Goal: Task Accomplishment & Management: Complete application form

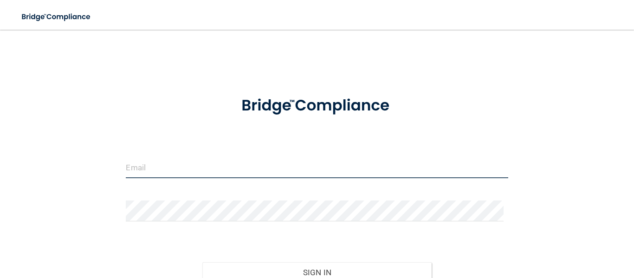
click at [224, 159] on input "email" at bounding box center [317, 167] width 382 height 21
type input "[EMAIL_ADDRESS][DOMAIN_NAME]"
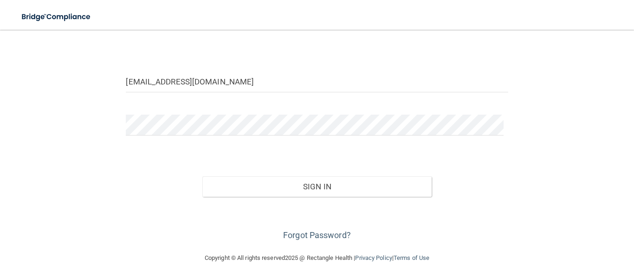
scroll to position [88, 0]
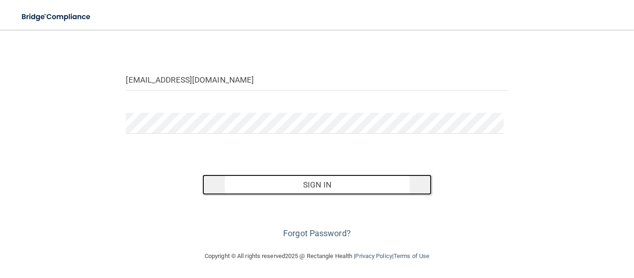
click at [310, 182] on button "Sign In" at bounding box center [316, 184] width 229 height 20
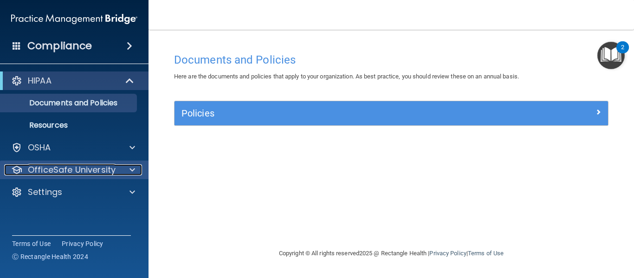
click at [136, 172] on div at bounding box center [130, 169] width 23 height 11
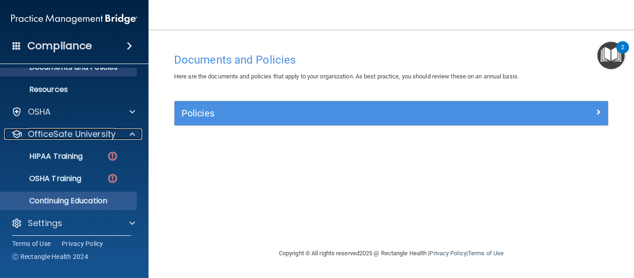
scroll to position [37, 0]
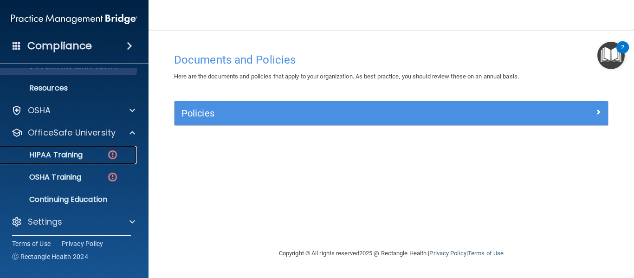
click at [114, 152] on img at bounding box center [113, 155] width 12 height 12
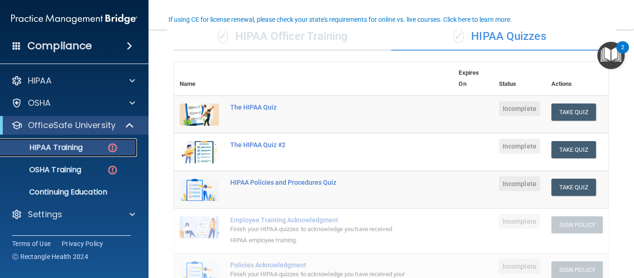
scroll to position [75, 0]
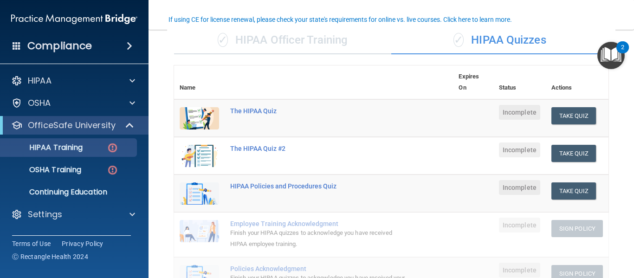
click at [621, 50] on div "2" at bounding box center [622, 53] width 3 height 12
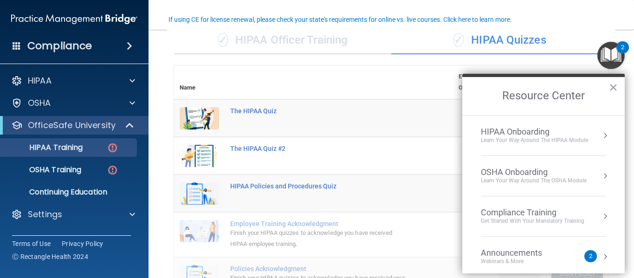
click at [549, 215] on div "Compliance Training" at bounding box center [531, 212] width 103 height 10
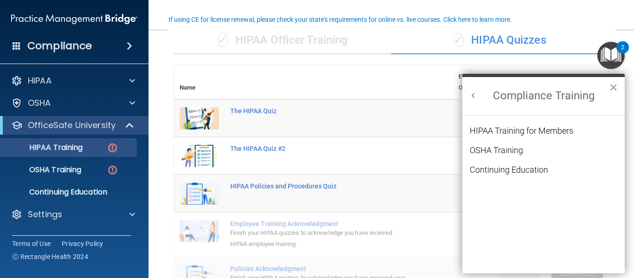
scroll to position [0, 0]
click at [554, 133] on div "HIPAA Training for Members" at bounding box center [520, 131] width 103 height 8
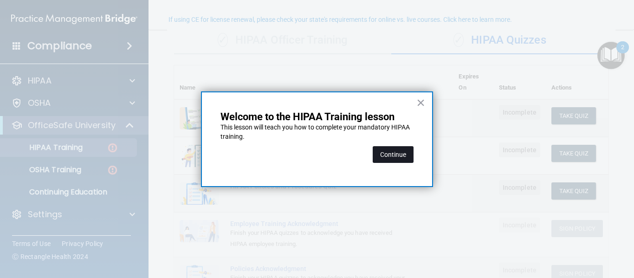
click at [403, 158] on button "Continue" at bounding box center [392, 154] width 41 height 17
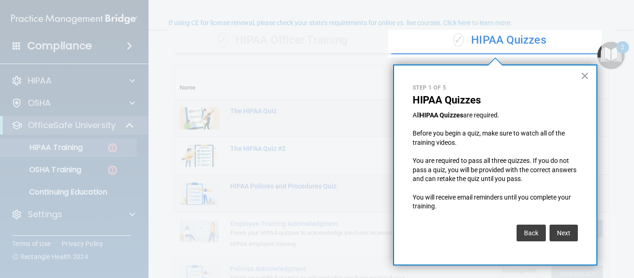
scroll to position [72, 0]
click at [554, 233] on button "Next" at bounding box center [563, 232] width 28 height 17
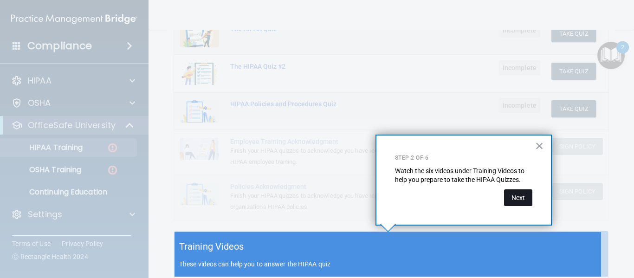
click at [518, 198] on button "Next" at bounding box center [518, 197] width 28 height 17
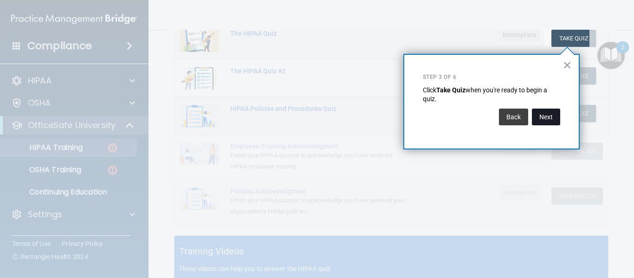
click at [544, 119] on button "Next" at bounding box center [545, 117] width 28 height 17
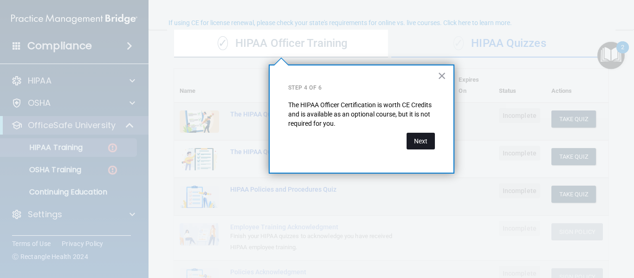
click at [419, 141] on button "Next" at bounding box center [420, 141] width 28 height 17
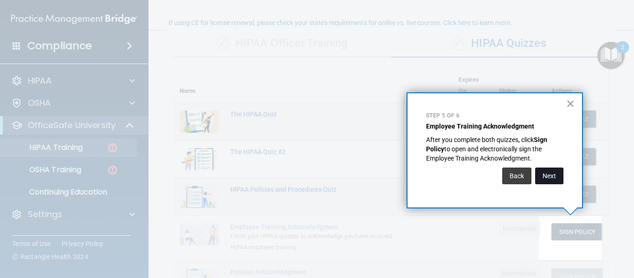
click at [542, 177] on button "Next" at bounding box center [549, 175] width 28 height 17
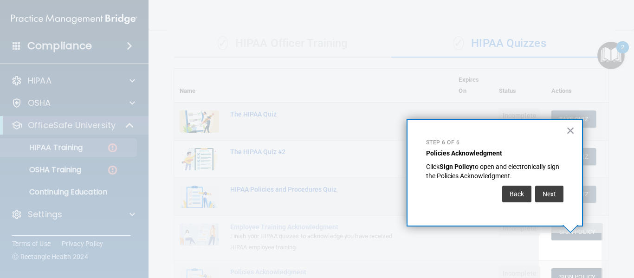
scroll to position [100, 0]
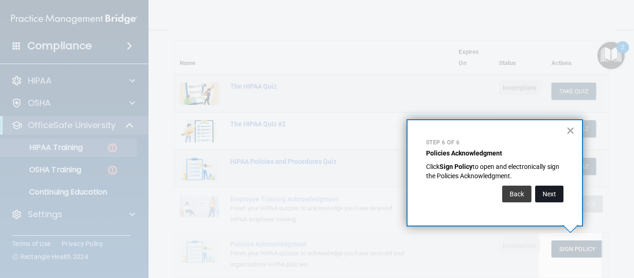
click at [543, 189] on button "Next" at bounding box center [549, 194] width 28 height 17
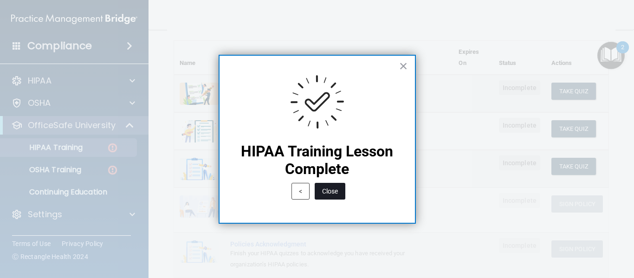
click at [336, 186] on button "Close" at bounding box center [329, 191] width 31 height 17
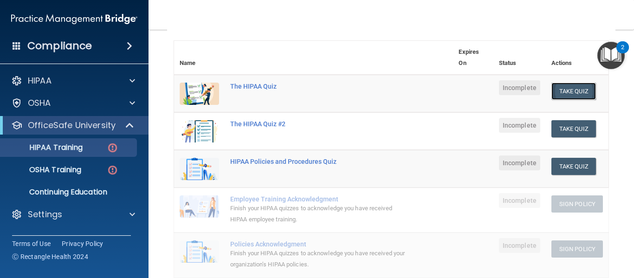
click at [568, 87] on button "Take Quiz" at bounding box center [573, 91] width 45 height 17
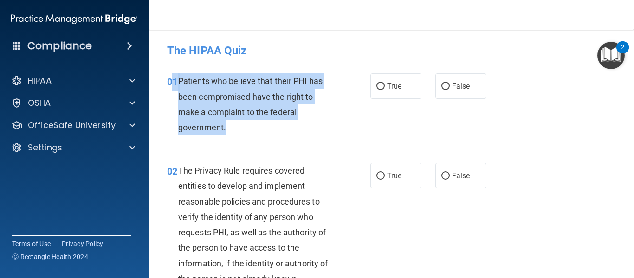
drag, startPoint x: 175, startPoint y: 78, endPoint x: 254, endPoint y: 128, distance: 93.3
click at [254, 128] on div "01 Patients who believe that their PHI has been compromised have the right to m…" at bounding box center [268, 106] width 231 height 66
copy div "1 Patients who believe that their PHI has been compromised have the right to ma…"
click at [379, 83] on input "True" at bounding box center [380, 86] width 8 height 7
radio input "true"
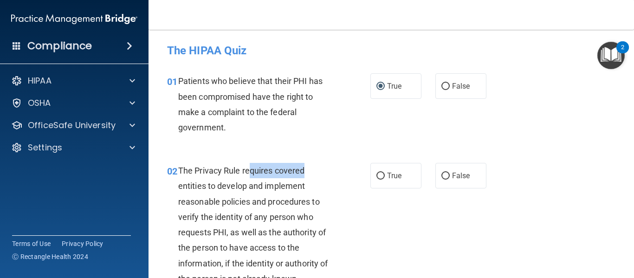
drag, startPoint x: 353, startPoint y: 163, endPoint x: 232, endPoint y: 183, distance: 122.7
click at [232, 183] on div "02 The Privacy Rule requires covered entities to develop and implement reasonab…" at bounding box center [268, 227] width 231 height 128
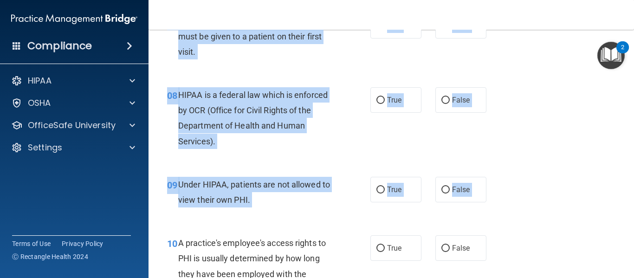
scroll to position [703, 0]
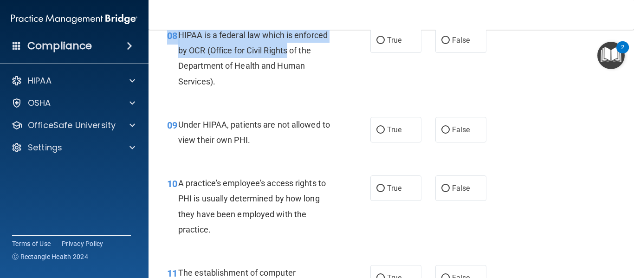
drag, startPoint x: 179, startPoint y: 168, endPoint x: 288, endPoint y: 47, distance: 163.5
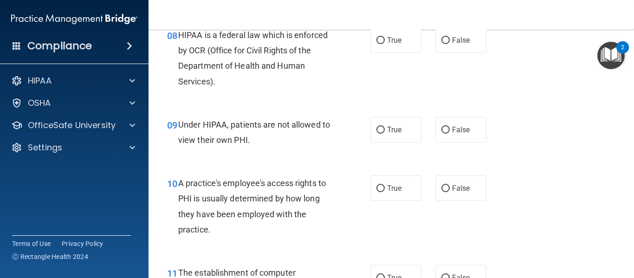
click at [590, 114] on div "09 Under HIPAA, patients are not allowed to view their own PHI. True False" at bounding box center [391, 134] width 462 height 58
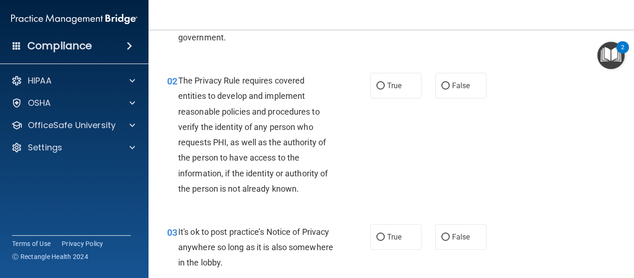
scroll to position [85, 0]
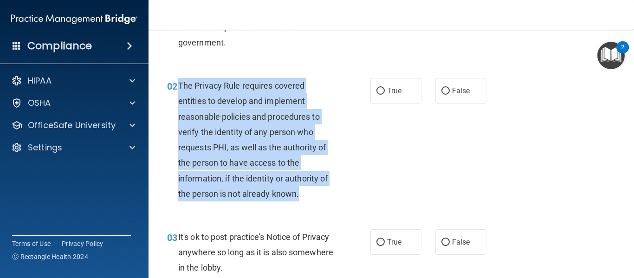
drag, startPoint x: 179, startPoint y: 84, endPoint x: 301, endPoint y: 193, distance: 164.3
click at [301, 193] on div "The Privacy Rule requires covered entities to develop and implement reasonable …" at bounding box center [259, 139] width 163 height 123
copy span "The Privacy Rule requires covered entities to develop and implement reasonable …"
click at [378, 92] on input "True" at bounding box center [380, 91] width 8 height 7
radio input "true"
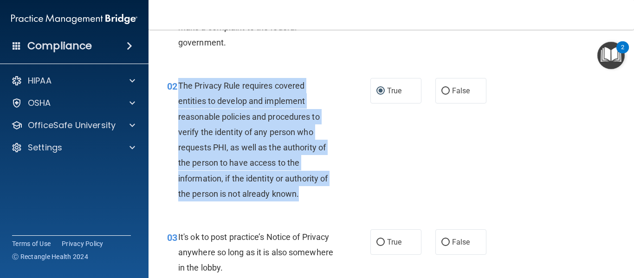
click at [350, 204] on div "02 The Privacy Rule requires covered entities to develop and implement reasonab…" at bounding box center [268, 142] width 231 height 128
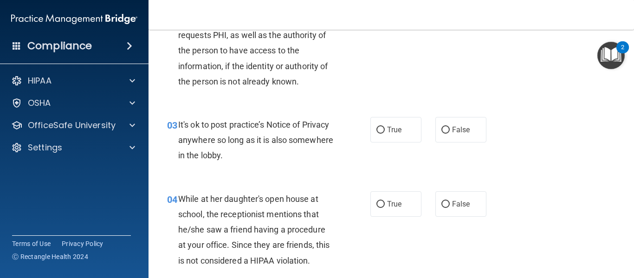
scroll to position [215, 0]
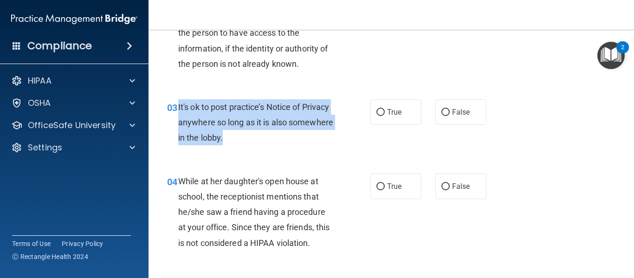
drag, startPoint x: 178, startPoint y: 106, endPoint x: 287, endPoint y: 139, distance: 114.0
click at [287, 139] on div "It's ok to post practice’s Notice of Privacy anywhere so long as it is also som…" at bounding box center [259, 122] width 163 height 46
copy span "It's ok to post practice’s Notice of Privacy anywhere so long as it is also som…"
click at [444, 115] on input "False" at bounding box center [445, 112] width 8 height 7
radio input "true"
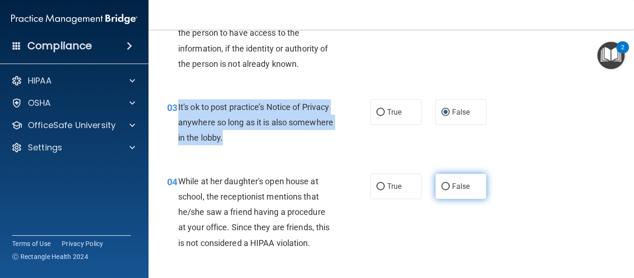
click at [441, 187] on input "False" at bounding box center [445, 186] width 8 height 7
radio input "true"
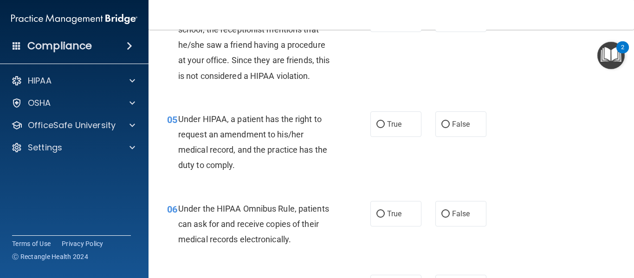
scroll to position [363, 0]
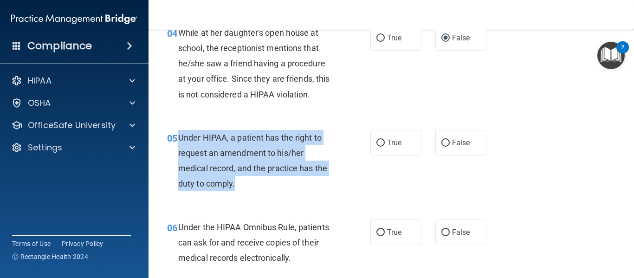
drag, startPoint x: 176, startPoint y: 136, endPoint x: 250, endPoint y: 187, distance: 89.7
click at [250, 187] on div "05 Under HIPAA, a patient has the right to request an amendment to his/her medi…" at bounding box center [268, 163] width 231 height 66
copy div "Under HIPAA, a patient has the right to request an amendment to his/her medical…"
click at [442, 144] on input "False" at bounding box center [445, 143] width 8 height 7
radio input "true"
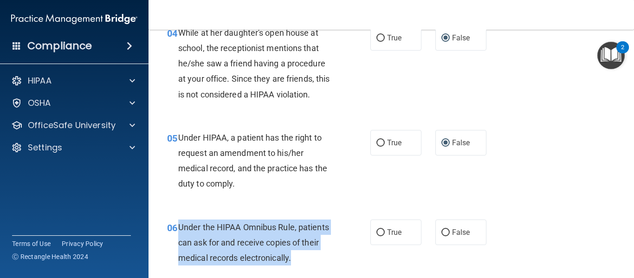
drag, startPoint x: 179, startPoint y: 225, endPoint x: 307, endPoint y: 254, distance: 132.1
click at [307, 254] on div "Under the HIPAA Omnibus Rule, patients can ask for and receive copies of their …" at bounding box center [259, 242] width 163 height 46
copy span "Under the HIPAA Omnibus Rule, patients can ask for and receive copies of their …"
click at [377, 235] on input "True" at bounding box center [380, 232] width 8 height 7
radio input "true"
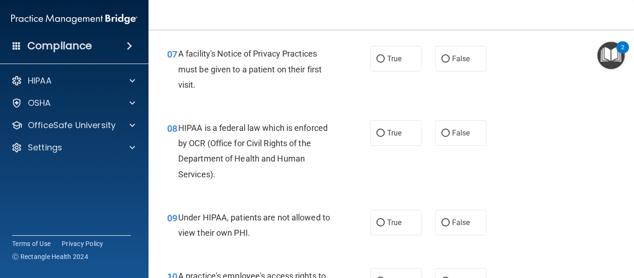
scroll to position [629, 0]
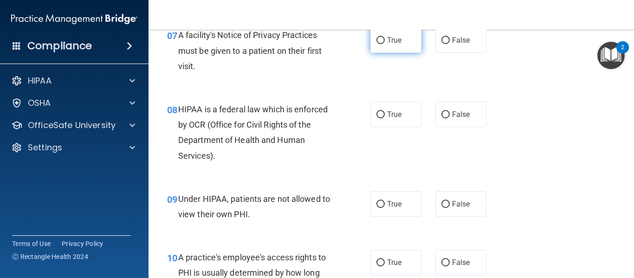
click at [376, 41] on input "True" at bounding box center [380, 40] width 8 height 7
radio input "true"
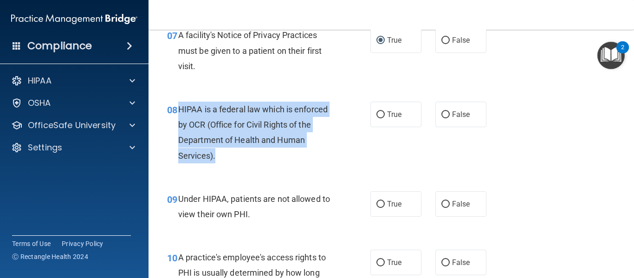
drag, startPoint x: 179, startPoint y: 109, endPoint x: 238, endPoint y: 151, distance: 73.1
click at [238, 151] on div "HIPAA is a federal law which is enforced by OCR (Office for Civil Rights of the…" at bounding box center [259, 133] width 163 height 62
copy span "HIPAA is a federal law which is enforced by OCR (Office for Civil Rights of the…"
click at [378, 115] on input "True" at bounding box center [380, 114] width 8 height 7
radio input "true"
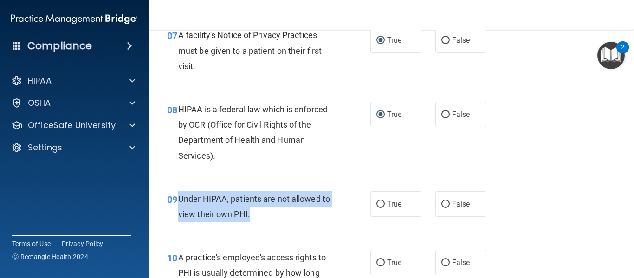
drag, startPoint x: 178, startPoint y: 195, endPoint x: 258, endPoint y: 211, distance: 81.7
click at [258, 211] on div "Under HIPAA, patients are not allowed to view their own PHI." at bounding box center [259, 206] width 163 height 31
copy span "Under HIPAA, patients are not allowed to view their own PHI."
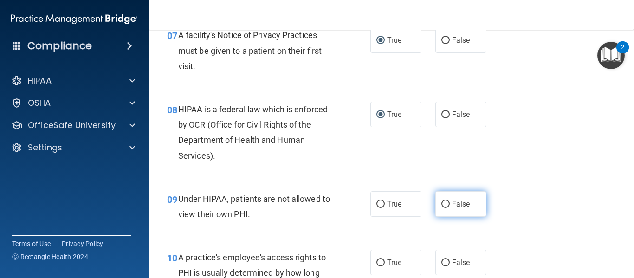
click at [441, 209] on label "False" at bounding box center [460, 204] width 51 height 26
click at [441, 208] on input "False" at bounding box center [445, 204] width 8 height 7
radio input "true"
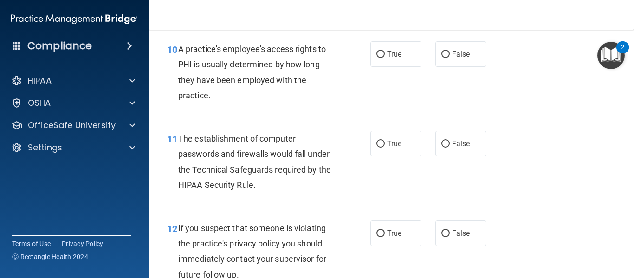
scroll to position [845, 0]
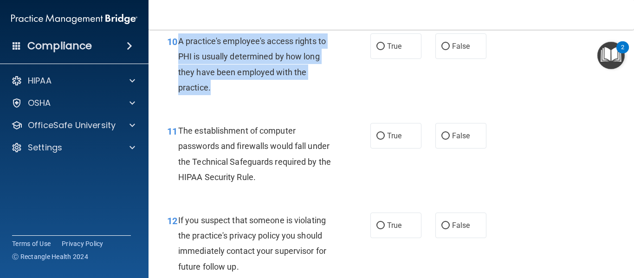
drag, startPoint x: 178, startPoint y: 41, endPoint x: 287, endPoint y: 87, distance: 117.7
click at [287, 87] on div "A practice's employee's access rights to PHI is usually determined by how long …" at bounding box center [259, 64] width 163 height 62
copy span "A practice's employee's access rights to PHI is usually determined by how long …"
click at [441, 135] on input "False" at bounding box center [445, 136] width 8 height 7
radio input "true"
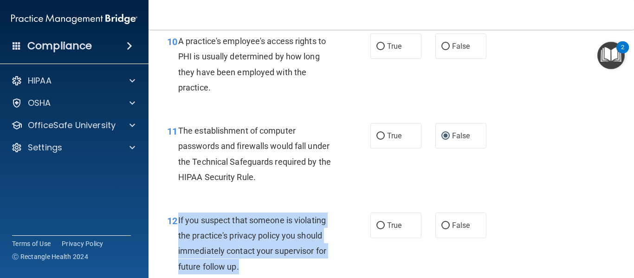
drag, startPoint x: 178, startPoint y: 218, endPoint x: 273, endPoint y: 262, distance: 105.0
click at [273, 262] on div "If you suspect that someone is violating the practice's privacy policy you shou…" at bounding box center [259, 243] width 163 height 62
copy span "If you suspect that someone is violating the practice's privacy policy you shou…"
click at [376, 224] on input "True" at bounding box center [380, 225] width 8 height 7
radio input "true"
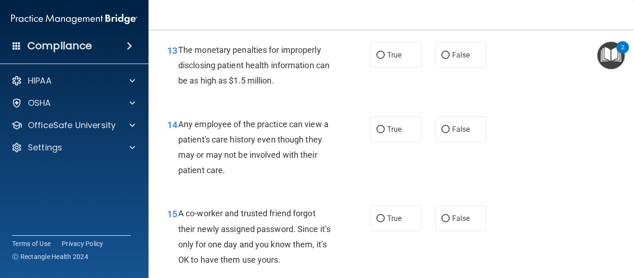
scroll to position [1086, 0]
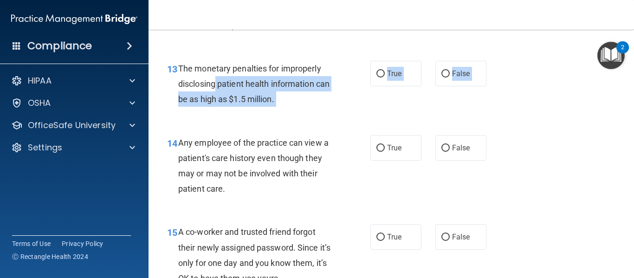
drag, startPoint x: 383, startPoint y: 202, endPoint x: 217, endPoint y: 77, distance: 207.4
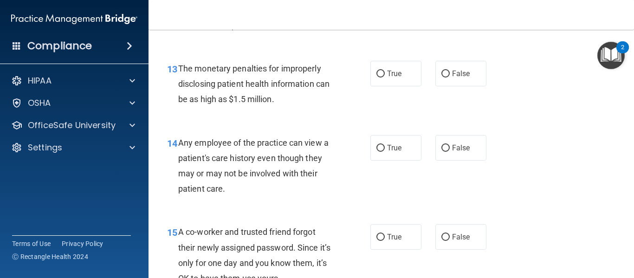
click at [179, 69] on span "The monetary penalties for improperly disclosing patient health information can…" at bounding box center [253, 84] width 151 height 40
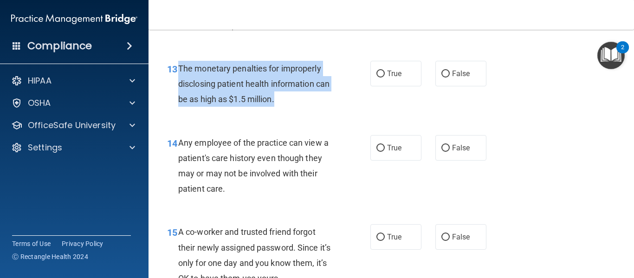
drag, startPoint x: 178, startPoint y: 66, endPoint x: 307, endPoint y: 102, distance: 134.6
click at [307, 102] on div "The monetary penalties for improperly disclosing patient health information can…" at bounding box center [259, 84] width 163 height 46
copy span "The monetary penalties for improperly disclosing patient health information can…"
click at [377, 72] on input "True" at bounding box center [380, 73] width 8 height 7
radio input "true"
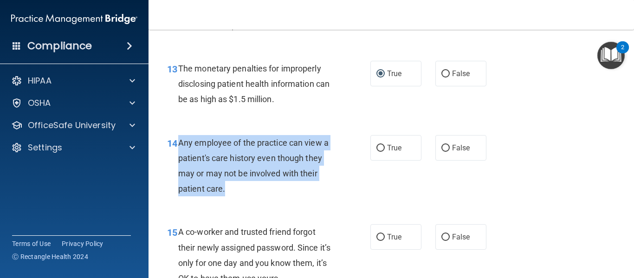
drag, startPoint x: 178, startPoint y: 142, endPoint x: 289, endPoint y: 186, distance: 119.9
click at [289, 186] on div "Any employee of the practice can view a patient's care history even though they…" at bounding box center [259, 166] width 163 height 62
click at [441, 147] on input "False" at bounding box center [445, 148] width 8 height 7
radio input "true"
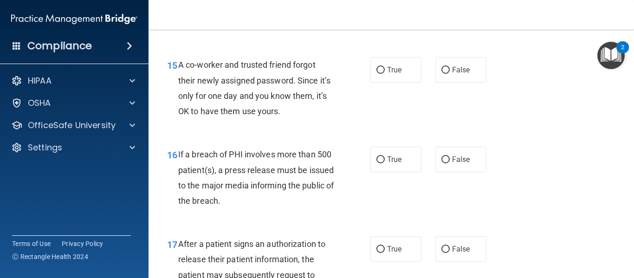
scroll to position [1272, 0]
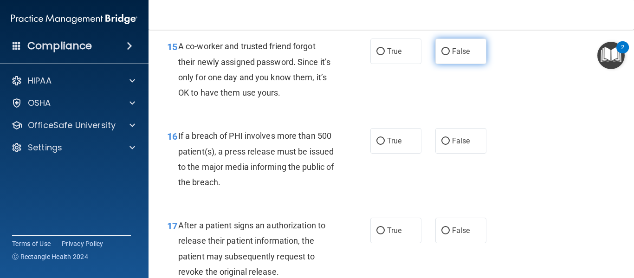
click at [441, 53] on input "False" at bounding box center [445, 51] width 8 height 7
radio input "true"
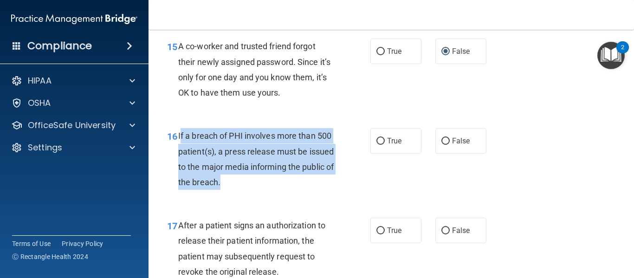
drag, startPoint x: 179, startPoint y: 132, endPoint x: 260, endPoint y: 177, distance: 92.4
click at [260, 177] on div "If a breach of PHI involves more than 500 patient(s), a press release must be i…" at bounding box center [259, 159] width 163 height 62
click at [378, 141] on input "True" at bounding box center [380, 141] width 8 height 7
radio input "true"
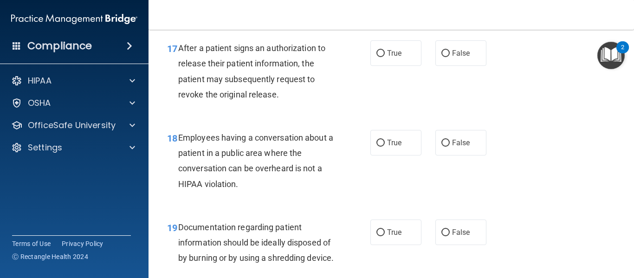
scroll to position [1457, 0]
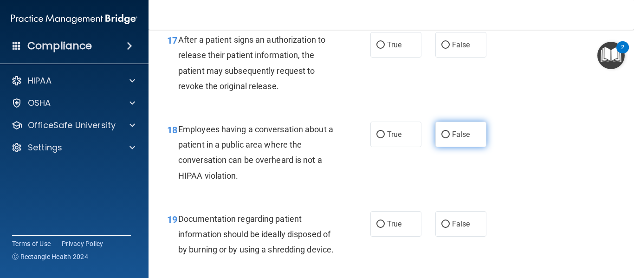
click at [441, 136] on input "False" at bounding box center [445, 134] width 8 height 7
radio input "true"
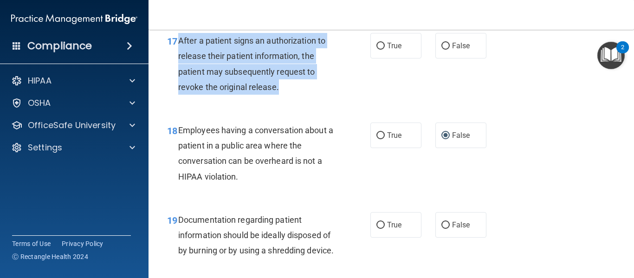
drag, startPoint x: 179, startPoint y: 36, endPoint x: 283, endPoint y: 88, distance: 116.4
click at [283, 88] on div "After a patient signs an authorization to release their patient information, th…" at bounding box center [259, 64] width 163 height 62
click at [378, 224] on input "True" at bounding box center [380, 225] width 8 height 7
radio input "true"
click at [378, 224] on input "True" at bounding box center [380, 225] width 8 height 7
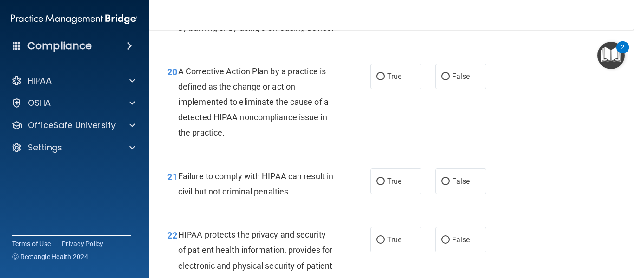
scroll to position [1697, 0]
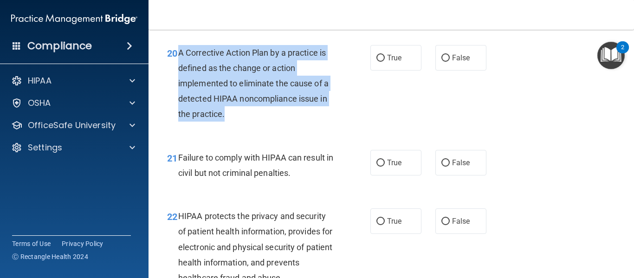
drag, startPoint x: 176, startPoint y: 64, endPoint x: 270, endPoint y: 127, distance: 112.8
click at [270, 127] on div "20 A Corrective Action Plan by a practice is defined as the change or action im…" at bounding box center [268, 86] width 231 height 82
click at [378, 62] on input "True" at bounding box center [380, 58] width 8 height 7
radio input "true"
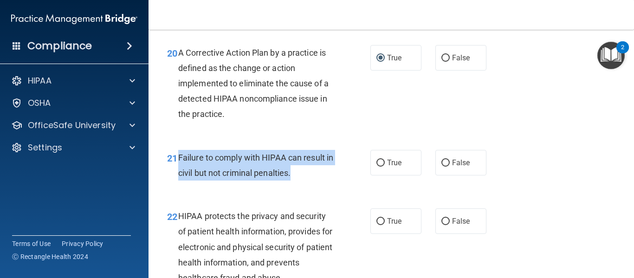
drag, startPoint x: 176, startPoint y: 172, endPoint x: 300, endPoint y: 185, distance: 124.5
click at [300, 185] on div "21 Failure to comply with HIPAA can result in civil but not criminal penalties." at bounding box center [268, 167] width 231 height 35
click at [441, 166] on input "False" at bounding box center [445, 163] width 8 height 7
radio input "true"
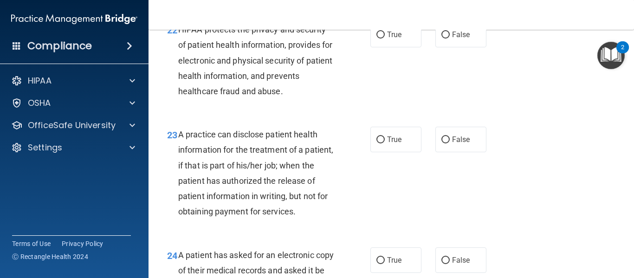
scroll to position [1883, 0]
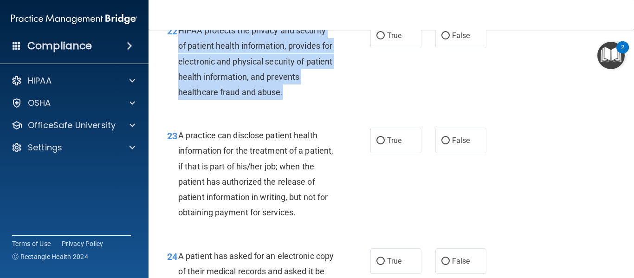
drag, startPoint x: 178, startPoint y: 48, endPoint x: 302, endPoint y: 106, distance: 136.7
click at [302, 100] on div "HIPAA protects the privacy and security of patient health information, provides…" at bounding box center [259, 61] width 163 height 77
click at [378, 39] on input "True" at bounding box center [380, 35] width 8 height 7
radio input "true"
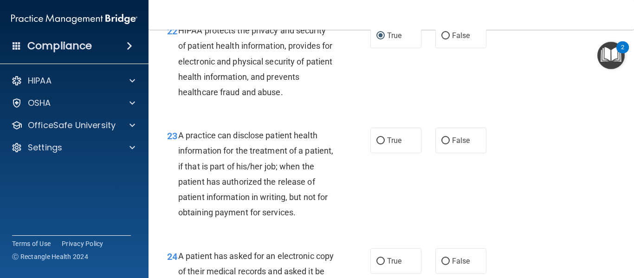
click at [180, 152] on span "A practice can disclose patient health information for the treatment of a patie…" at bounding box center [255, 173] width 155 height 87
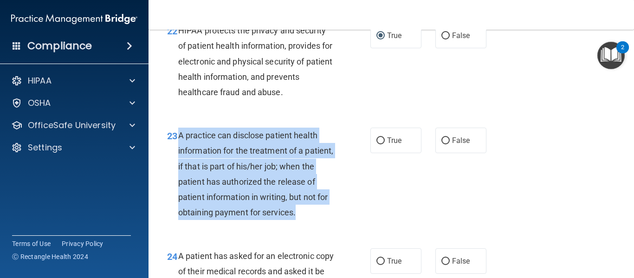
drag, startPoint x: 178, startPoint y: 151, endPoint x: 246, endPoint y: 242, distance: 113.9
click at [246, 220] on div "A practice can disclose patient health information for the treatment of a patie…" at bounding box center [259, 174] width 163 height 92
click at [443, 144] on input "False" at bounding box center [445, 140] width 8 height 7
radio input "true"
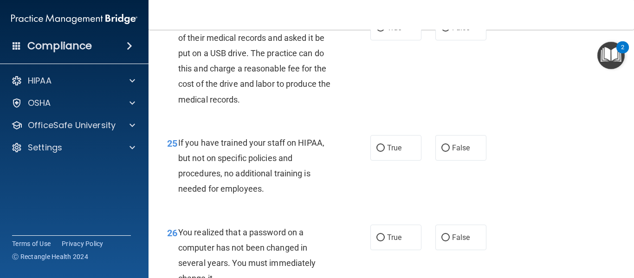
scroll to position [2124, 0]
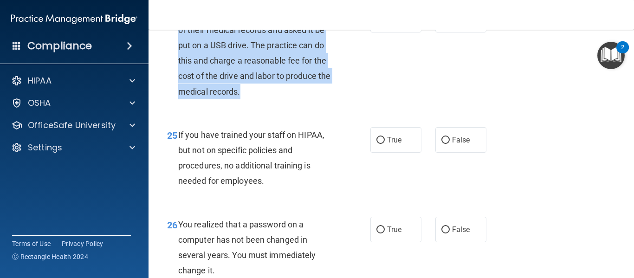
drag, startPoint x: 178, startPoint y: 44, endPoint x: 291, endPoint y: 126, distance: 139.8
click at [291, 99] on div "A patient has asked for an electronic copy of their medical records and asked i…" at bounding box center [259, 53] width 163 height 92
click at [376, 24] on input "True" at bounding box center [380, 20] width 8 height 7
radio input "true"
click at [441, 144] on input "False" at bounding box center [445, 140] width 8 height 7
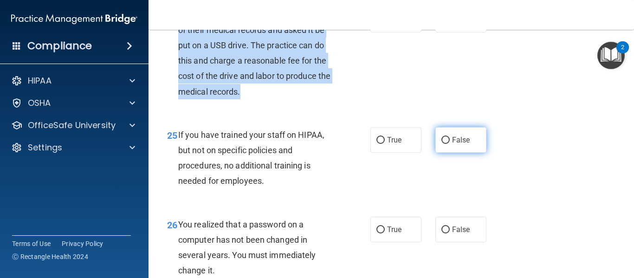
radio input "true"
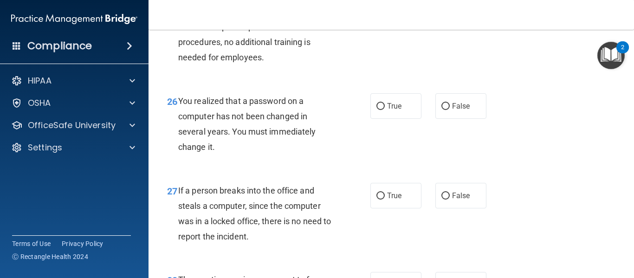
scroll to position [2272, 0]
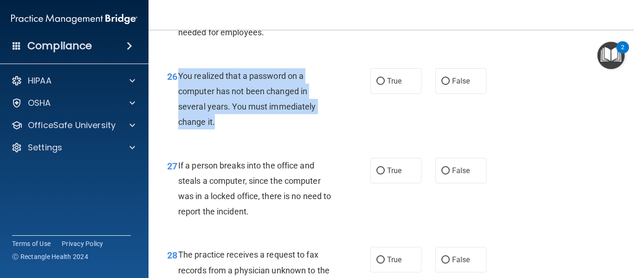
drag, startPoint x: 179, startPoint y: 105, endPoint x: 229, endPoint y: 148, distance: 66.4
click at [229, 130] on div "You realized that a password on a computer has not been changed in several year…" at bounding box center [259, 99] width 163 height 62
click at [379, 85] on input "True" at bounding box center [380, 81] width 8 height 7
radio input "true"
click at [444, 174] on input "False" at bounding box center [445, 170] width 8 height 7
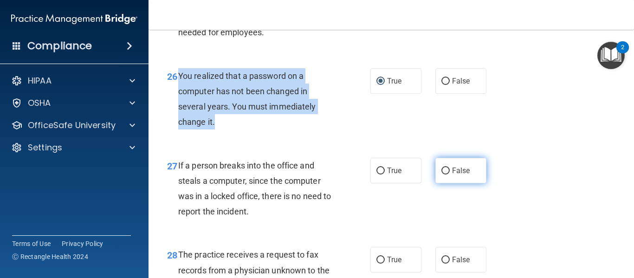
radio input "true"
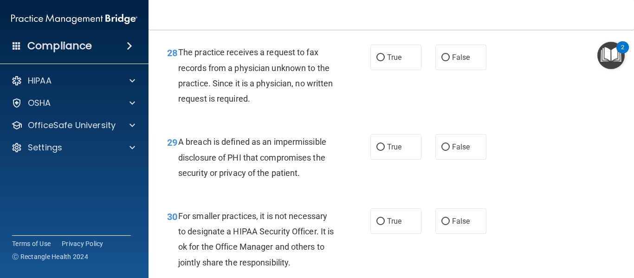
scroll to position [2477, 0]
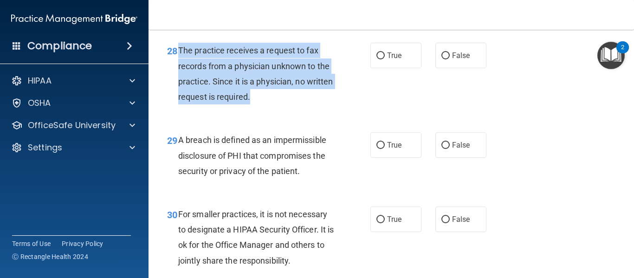
drag, startPoint x: 179, startPoint y: 79, endPoint x: 282, endPoint y: 139, distance: 119.5
click at [282, 109] on div "28 The practice receives a request to fax records from a physician unknown to t…" at bounding box center [268, 76] width 231 height 66
click at [442, 59] on input "False" at bounding box center [445, 55] width 8 height 7
radio input "true"
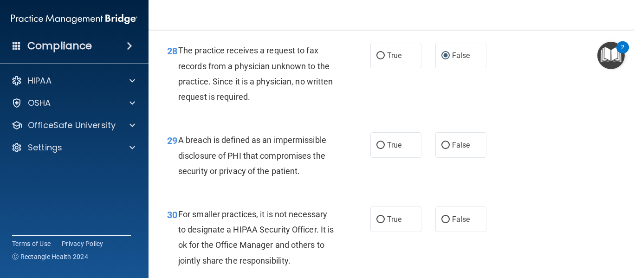
click at [177, 146] on span "29" at bounding box center [172, 140] width 10 height 11
click at [379, 149] on input "True" at bounding box center [380, 145] width 8 height 7
radio input "true"
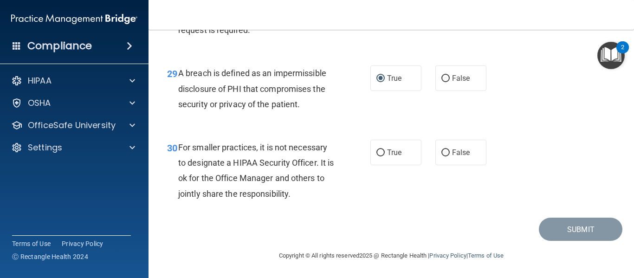
scroll to position [2574, 0]
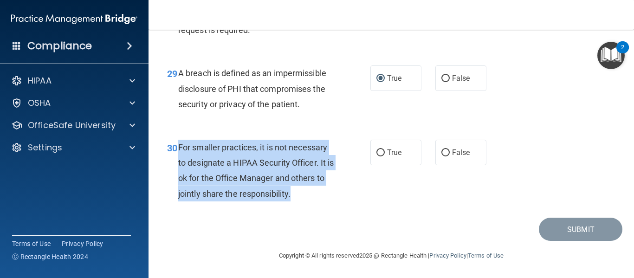
drag, startPoint x: 178, startPoint y: 147, endPoint x: 348, endPoint y: 192, distance: 176.4
click at [348, 192] on div "30 For smaller practices, it is not necessary to designate a HIPAA Security Off…" at bounding box center [268, 173] width 231 height 66
click at [376, 149] on input "True" at bounding box center [380, 152] width 8 height 7
radio input "true"
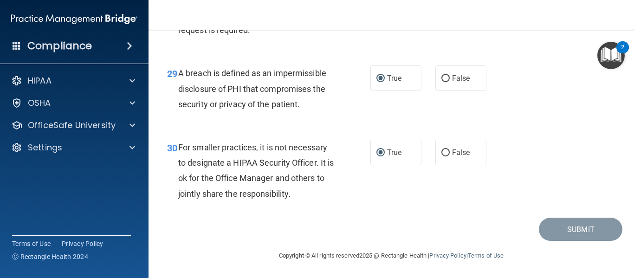
click at [386, 218] on div "Submit" at bounding box center [391, 230] width 462 height 24
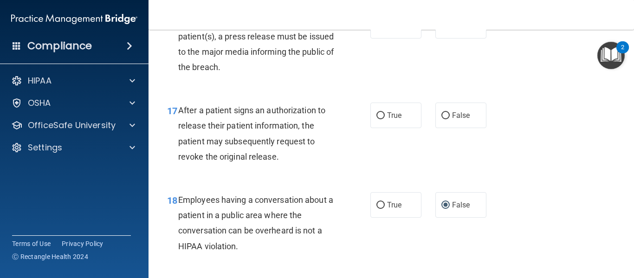
scroll to position [1369, 0]
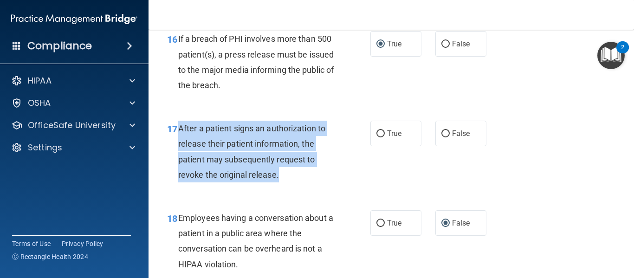
drag, startPoint x: 179, startPoint y: 128, endPoint x: 291, endPoint y: 172, distance: 120.0
click at [291, 172] on div "After a patient signs an authorization to release their patient information, th…" at bounding box center [259, 152] width 163 height 62
click at [376, 132] on input "True" at bounding box center [380, 133] width 8 height 7
radio input "true"
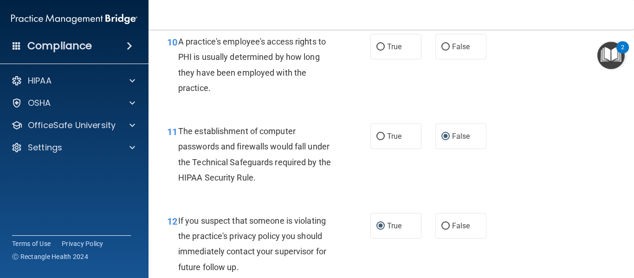
scroll to position [794, 0]
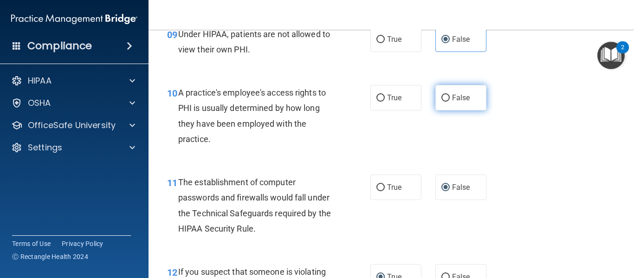
click at [442, 98] on input "False" at bounding box center [445, 98] width 8 height 7
radio input "true"
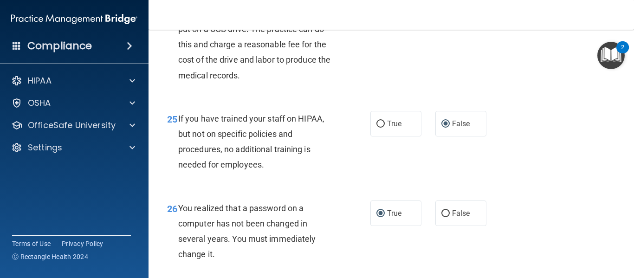
scroll to position [2574, 0]
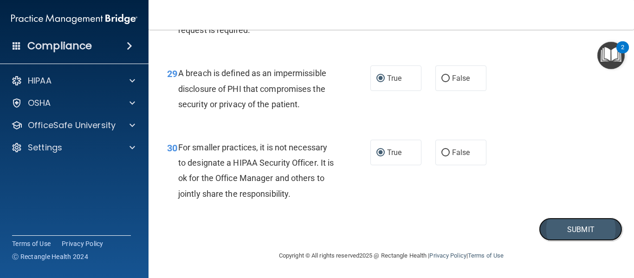
click at [561, 231] on button "Submit" at bounding box center [579, 230] width 83 height 24
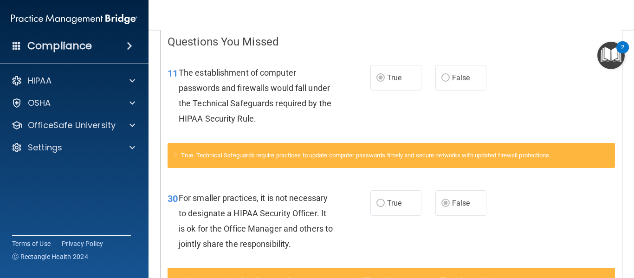
scroll to position [121, 0]
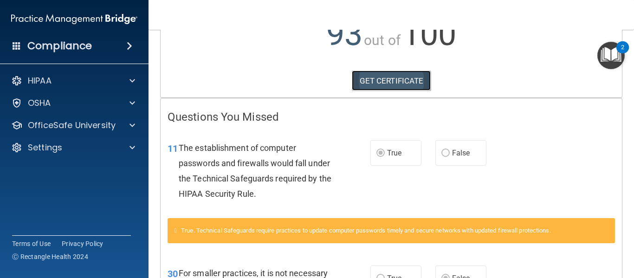
click at [397, 79] on link "GET CERTIFICATE" at bounding box center [391, 80] width 79 height 20
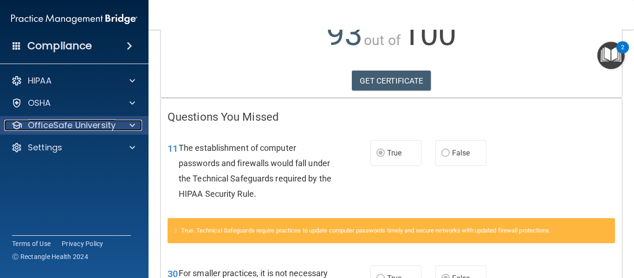
click at [110, 125] on p "OfficeSafe University" at bounding box center [72, 125] width 88 height 11
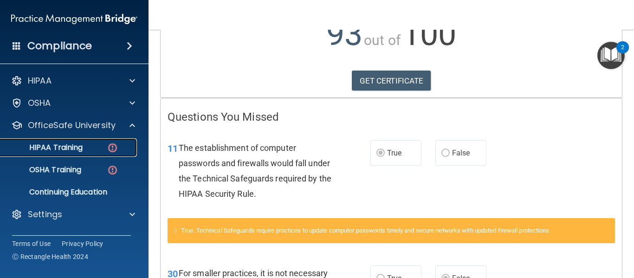
click at [89, 149] on div "HIPAA Training" at bounding box center [69, 147] width 127 height 9
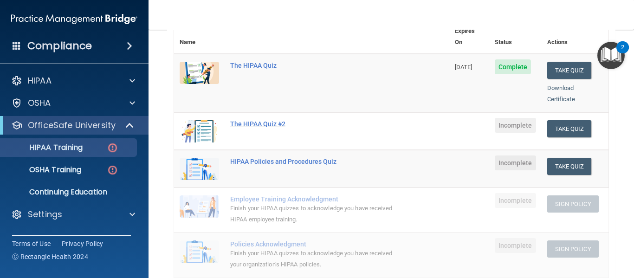
click at [276, 120] on div "The HIPAA Quiz #2" at bounding box center [316, 123] width 173 height 7
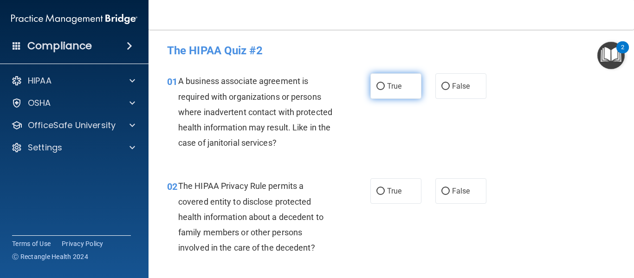
click at [376, 85] on input "True" at bounding box center [380, 86] width 8 height 7
radio input "true"
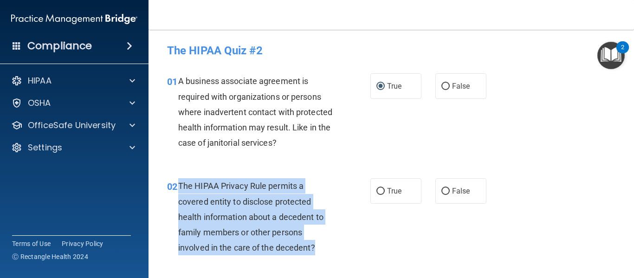
drag, startPoint x: 178, startPoint y: 186, endPoint x: 320, endPoint y: 254, distance: 157.2
click at [320, 254] on div "The HIPAA Privacy Rule permits a covered entity to disclose protected health in…" at bounding box center [259, 216] width 163 height 77
drag, startPoint x: 180, startPoint y: 185, endPoint x: 314, endPoint y: 258, distance: 152.2
click at [314, 258] on div "02 The HIPAA Privacy Rule permits a covered entity to disclose protected health…" at bounding box center [268, 219] width 231 height 82
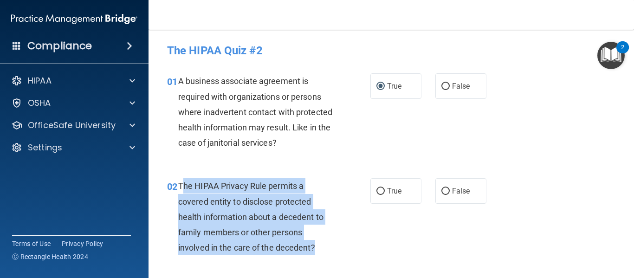
click at [326, 244] on div "The HIPAA Privacy Rule permits a covered entity to disclose protected health in…" at bounding box center [259, 216] width 163 height 77
drag, startPoint x: 325, startPoint y: 245, endPoint x: 179, endPoint y: 188, distance: 157.1
click at [179, 188] on div "The HIPAA Privacy Rule permits a covered entity to disclose protected health in…" at bounding box center [259, 216] width 163 height 77
click at [379, 192] on input "True" at bounding box center [380, 191] width 8 height 7
radio input "true"
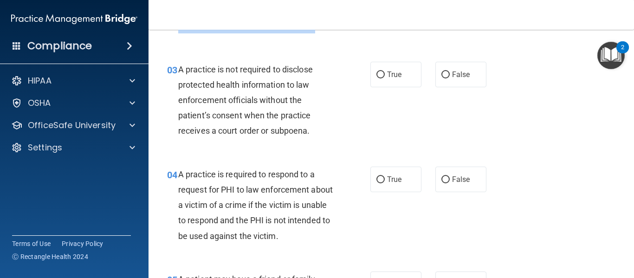
scroll to position [223, 0]
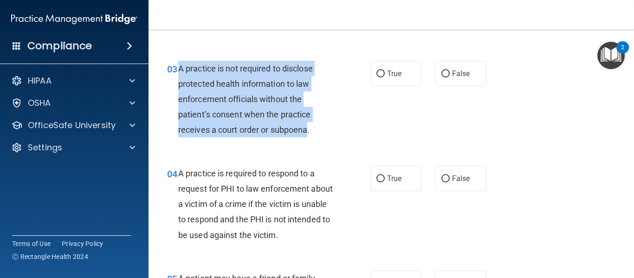
drag, startPoint x: 179, startPoint y: 68, endPoint x: 309, endPoint y: 128, distance: 143.6
click at [309, 128] on span "A practice is not required to disclose protected health information to law enfo…" at bounding box center [245, 99] width 134 height 71
click at [442, 73] on input "False" at bounding box center [445, 73] width 8 height 7
radio input "true"
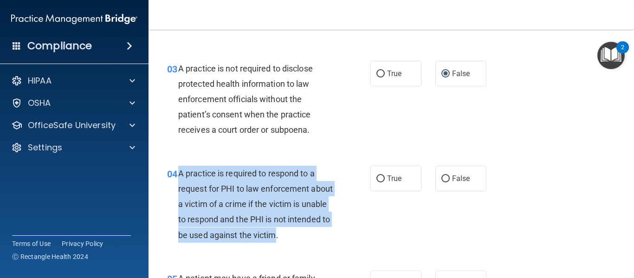
drag, startPoint x: 177, startPoint y: 173, endPoint x: 318, endPoint y: 238, distance: 154.6
click at [318, 238] on div "04 A practice is required to respond to a request for PHI to law enforcement ab…" at bounding box center [268, 207] width 231 height 82
click at [378, 179] on input "True" at bounding box center [380, 178] width 8 height 7
radio input "true"
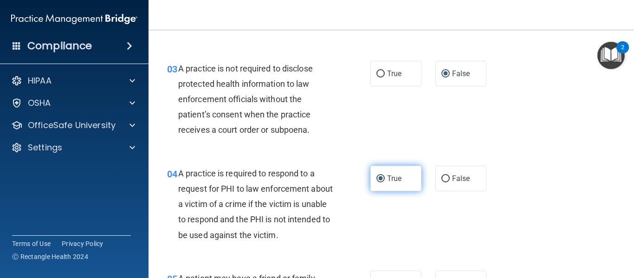
click at [410, 175] on label "True" at bounding box center [395, 179] width 51 height 26
click at [384, 175] on input "True" at bounding box center [380, 178] width 8 height 7
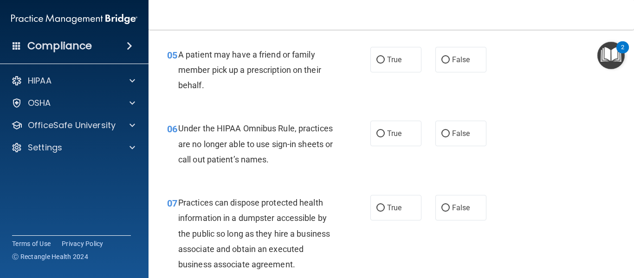
scroll to position [445, 0]
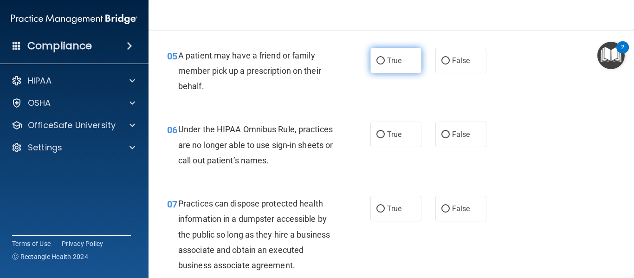
click at [378, 60] on input "True" at bounding box center [380, 61] width 8 height 7
radio input "true"
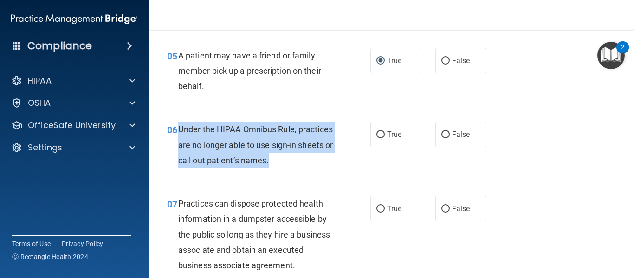
drag, startPoint x: 179, startPoint y: 128, endPoint x: 333, endPoint y: 167, distance: 159.2
click at [333, 167] on div "Under the HIPAA Omnibus Rule, practices are no longer able to use sign-in sheet…" at bounding box center [259, 145] width 163 height 46
click at [441, 135] on input "False" at bounding box center [445, 134] width 8 height 7
radio input "true"
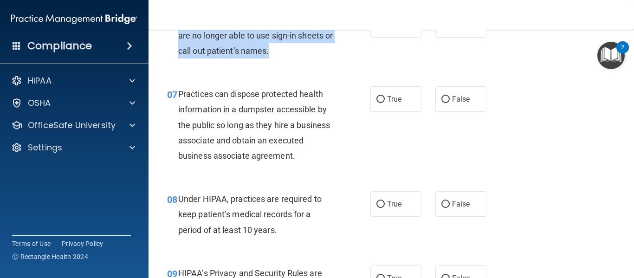
scroll to position [557, 0]
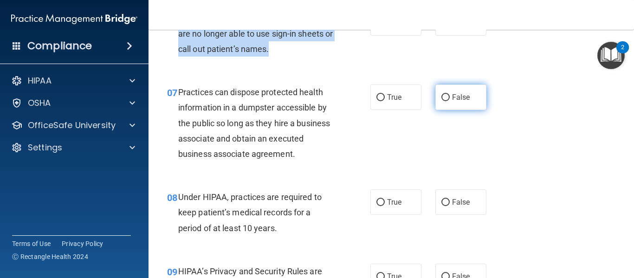
click at [441, 96] on input "False" at bounding box center [445, 97] width 8 height 7
radio input "true"
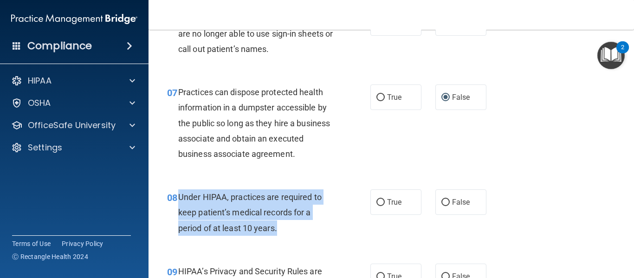
drag, startPoint x: 179, startPoint y: 193, endPoint x: 286, endPoint y: 228, distance: 113.1
click at [286, 228] on div "Under HIPAA, practices are required to keep patient’s medical records for a per…" at bounding box center [259, 212] width 163 height 46
click at [441, 200] on input "False" at bounding box center [445, 202] width 8 height 7
radio input "true"
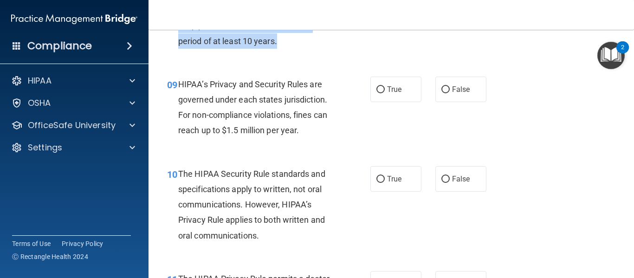
scroll to position [742, 0]
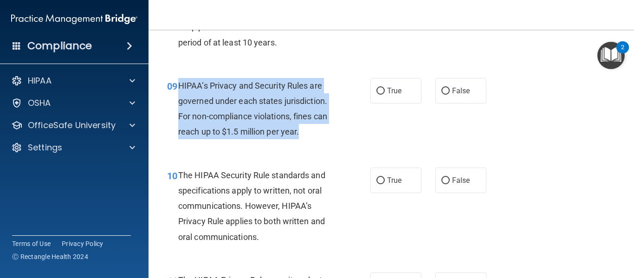
drag, startPoint x: 178, startPoint y: 87, endPoint x: 302, endPoint y: 134, distance: 133.3
click at [302, 134] on div "HIPAA’s Privacy and Security Rules are governed under each states jurisdiction.…" at bounding box center [259, 109] width 163 height 62
click at [442, 91] on input "False" at bounding box center [445, 91] width 8 height 7
radio input "true"
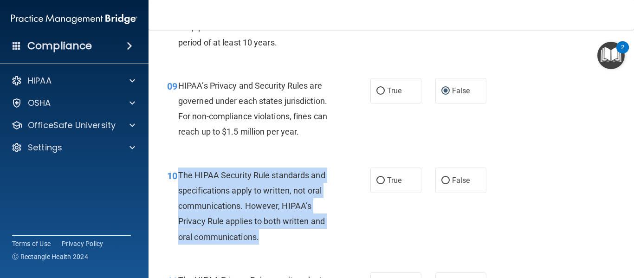
drag, startPoint x: 177, startPoint y: 172, endPoint x: 356, endPoint y: 231, distance: 188.6
click at [356, 231] on div "10 The HIPAA Security Rule standards and specifications apply to written, not o…" at bounding box center [268, 208] width 231 height 82
click at [441, 181] on input "False" at bounding box center [445, 180] width 8 height 7
radio input "true"
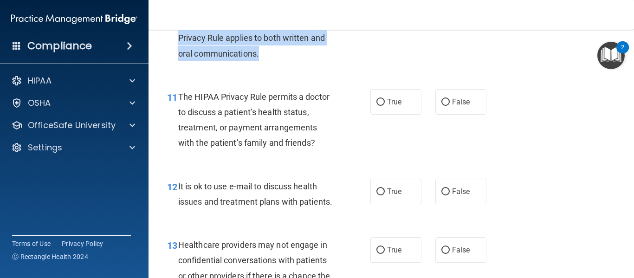
scroll to position [927, 0]
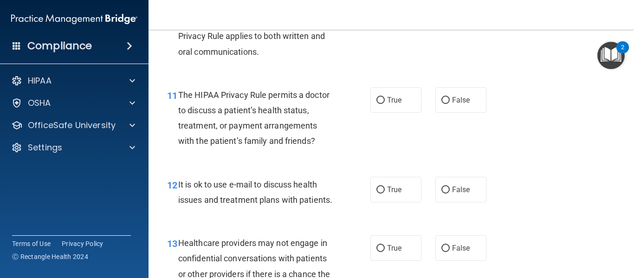
click at [517, 126] on div "11 The HIPAA Privacy Rule permits a doctor to discuss a patient’s health status…" at bounding box center [391, 121] width 462 height 90
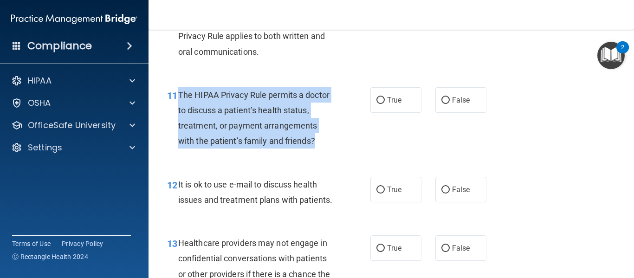
drag, startPoint x: 178, startPoint y: 91, endPoint x: 316, endPoint y: 145, distance: 147.9
click at [316, 145] on div "The HIPAA Privacy Rule permits a doctor to discuss a patient’s health status, t…" at bounding box center [259, 118] width 163 height 62
click at [380, 103] on input "True" at bounding box center [380, 100] width 8 height 7
radio input "true"
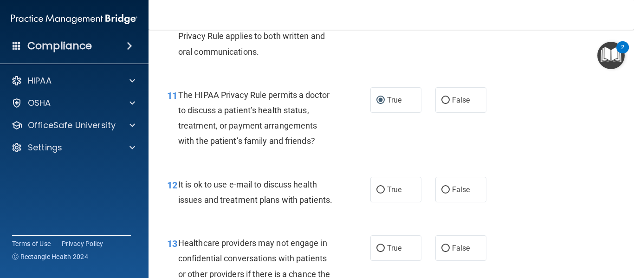
click at [275, 173] on div "12 It is ok to use e-mail to discuss health issues and treatment plans with pat…" at bounding box center [391, 194] width 462 height 58
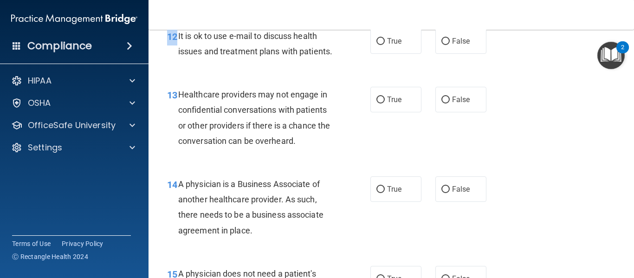
scroll to position [1061, 0]
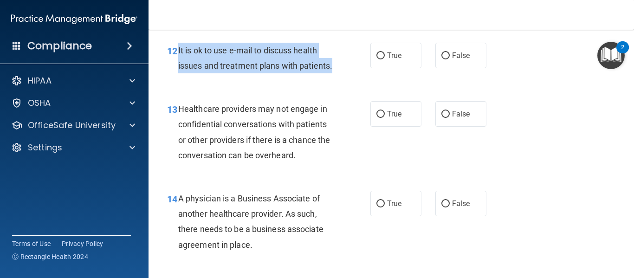
drag, startPoint x: 176, startPoint y: 33, endPoint x: 269, endPoint y: 80, distance: 104.3
click at [269, 78] on div "12 It is ok to use e-mail to discuss health issues and treatment plans with pat…" at bounding box center [268, 60] width 231 height 35
click at [376, 57] on input "True" at bounding box center [380, 55] width 8 height 7
radio input "true"
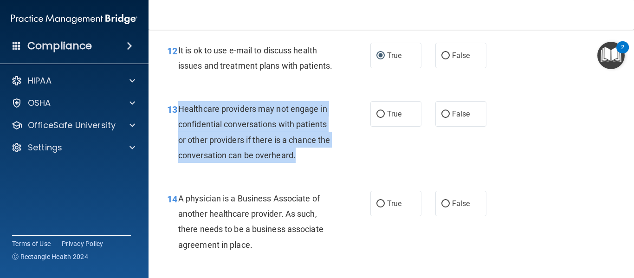
drag, startPoint x: 179, startPoint y: 122, endPoint x: 309, endPoint y: 180, distance: 142.8
click at [309, 167] on div "13 Healthcare providers may not engage in confidential conversations with patie…" at bounding box center [268, 134] width 231 height 66
click at [352, 167] on div "13 Healthcare providers may not engage in confidential conversations with patie…" at bounding box center [268, 134] width 231 height 66
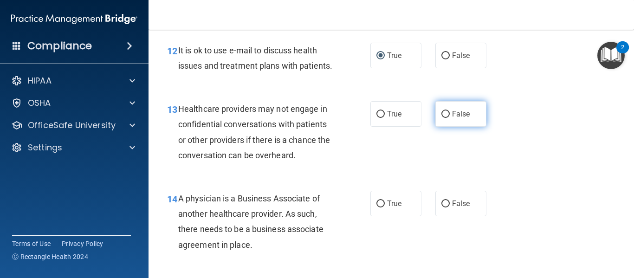
click at [441, 118] on input "False" at bounding box center [445, 114] width 8 height 7
radio input "true"
drag, startPoint x: 179, startPoint y: 213, endPoint x: 294, endPoint y: 261, distance: 124.5
click at [294, 252] on div "A physician is a Business Associate of another healthcare provider. As such, th…" at bounding box center [259, 222] width 163 height 62
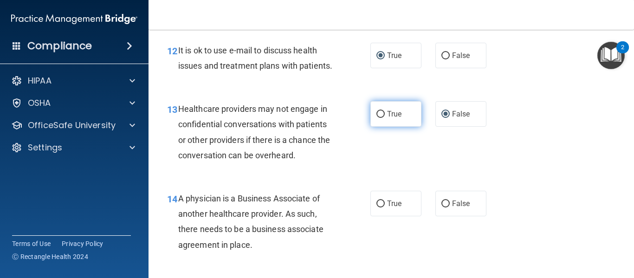
click at [377, 118] on input "True" at bounding box center [380, 114] width 8 height 7
radio input "true"
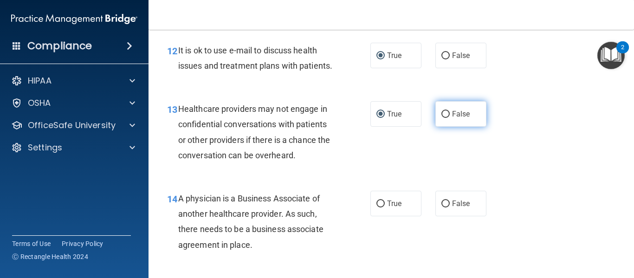
click at [444, 118] on input "False" at bounding box center [445, 114] width 8 height 7
radio input "true"
radio input "false"
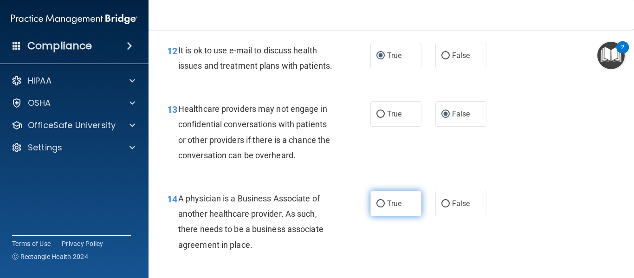
click at [378, 207] on input "True" at bounding box center [380, 203] width 8 height 7
radio input "true"
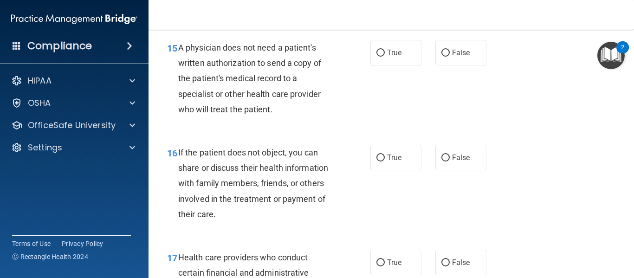
scroll to position [1302, 0]
click at [298, 132] on div "15 A physician does not need a patient's written authorization to send a copy o…" at bounding box center [391, 79] width 462 height 105
click at [441, 56] on input "False" at bounding box center [445, 52] width 8 height 7
radio input "true"
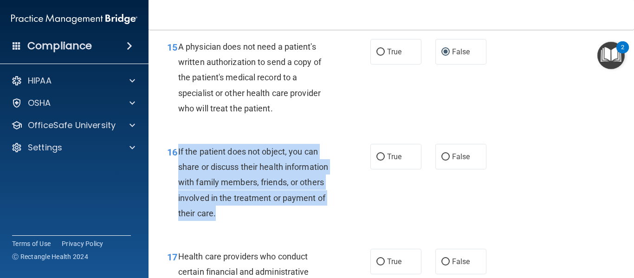
drag, startPoint x: 178, startPoint y: 167, endPoint x: 299, endPoint y: 223, distance: 133.0
click at [299, 221] on div "If the patient does not object, you can share or discuss their health informati…" at bounding box center [259, 182] width 163 height 77
click at [380, 160] on input "True" at bounding box center [380, 157] width 8 height 7
radio input "true"
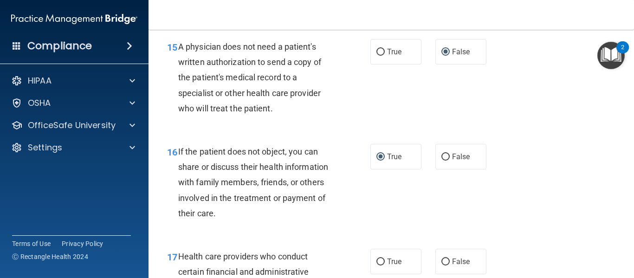
click at [544, 189] on div "16 If the patient does not object, you can share or discuss their health inform…" at bounding box center [391, 184] width 462 height 105
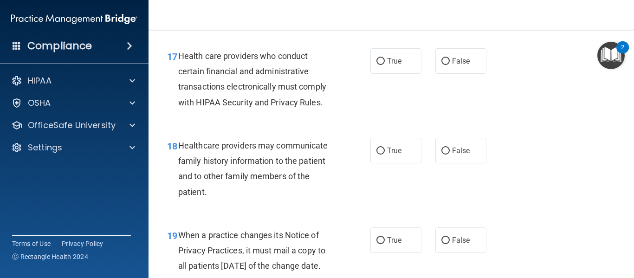
scroll to position [1508, 0]
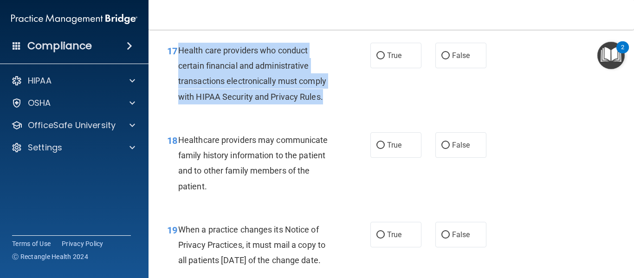
drag, startPoint x: 177, startPoint y: 62, endPoint x: 349, endPoint y: 110, distance: 178.6
click at [349, 109] on div "17 Health care providers who conduct certain financial and administrative trans…" at bounding box center [268, 76] width 231 height 66
click at [381, 59] on input "True" at bounding box center [380, 55] width 8 height 7
radio input "true"
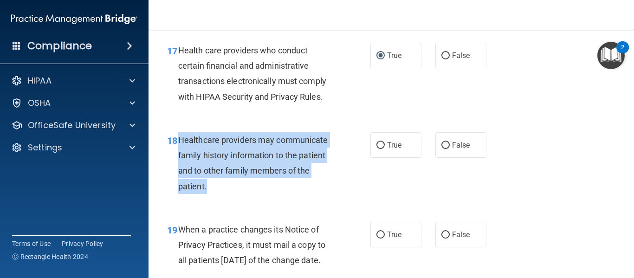
drag, startPoint x: 178, startPoint y: 153, endPoint x: 301, endPoint y: 214, distance: 137.9
click at [301, 198] on div "18 Healthcare providers may communicate family history information to the patie…" at bounding box center [268, 165] width 231 height 66
click at [378, 149] on input "True" at bounding box center [380, 145] width 8 height 7
radio input "true"
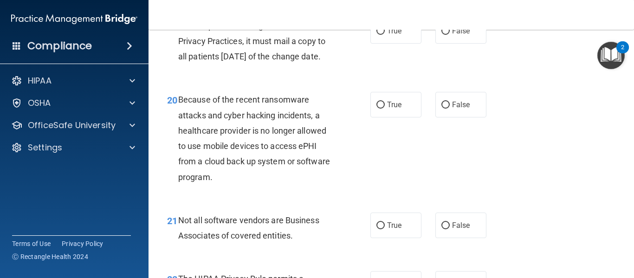
scroll to position [1712, 0]
drag, startPoint x: 178, startPoint y: 39, endPoint x: 256, endPoint y: 83, distance: 89.7
click at [256, 64] on div "When a practice changes its Notice of Privacy Practices, it must mail a copy to…" at bounding box center [259, 41] width 163 height 46
click at [442, 34] on input "False" at bounding box center [445, 30] width 8 height 7
radio input "true"
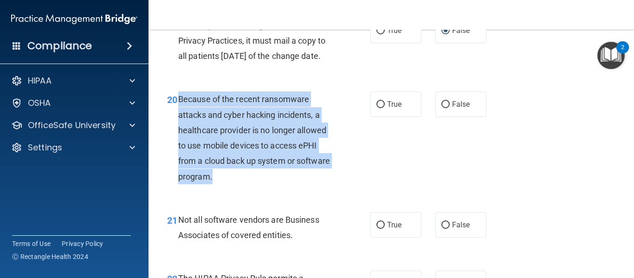
drag, startPoint x: 178, startPoint y: 130, endPoint x: 294, endPoint y: 203, distance: 136.9
click at [294, 184] on div "Because of the recent ransomware attacks and cyber hacking incidents, a healthc…" at bounding box center [259, 137] width 163 height 92
click at [442, 108] on input "False" at bounding box center [445, 104] width 8 height 7
radio input "true"
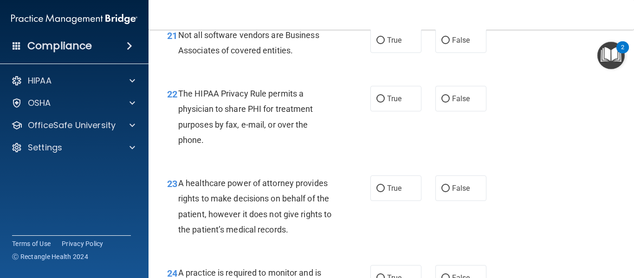
scroll to position [1898, 0]
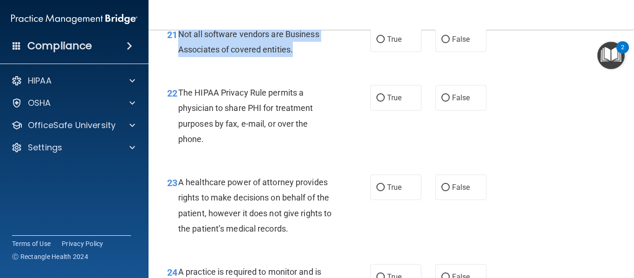
drag, startPoint x: 176, startPoint y: 62, endPoint x: 318, endPoint y: 91, distance: 144.9
click at [318, 62] on div "21 Not all software vendors are Business Associates of covered entities." at bounding box center [268, 43] width 231 height 35
click at [376, 43] on input "True" at bounding box center [380, 39] width 8 height 7
radio input "true"
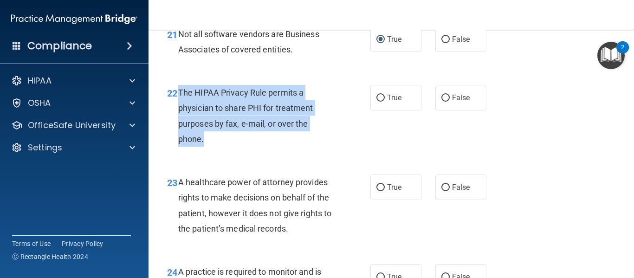
drag, startPoint x: 177, startPoint y: 122, endPoint x: 254, endPoint y: 167, distance: 89.6
click at [254, 151] on div "22 The HIPAA Privacy Rule permits a physician to share PHI for treatment purpos…" at bounding box center [268, 118] width 231 height 66
click at [377, 102] on input "True" at bounding box center [380, 98] width 8 height 7
radio input "true"
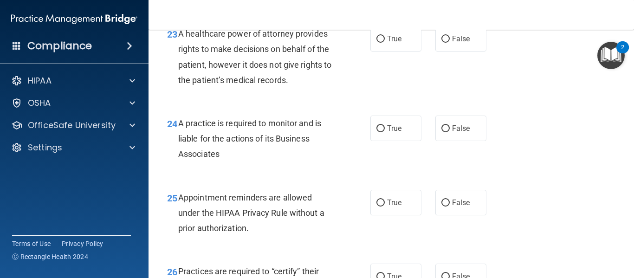
scroll to position [2065, 0]
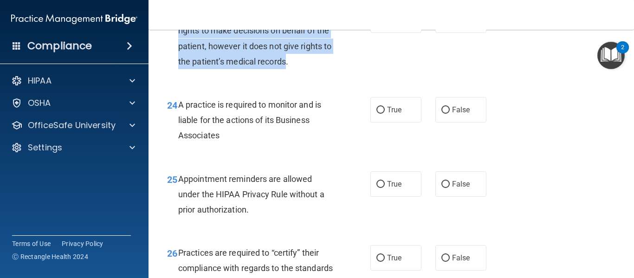
drag, startPoint x: 177, startPoint y: 45, endPoint x: 295, endPoint y: 92, distance: 127.2
click at [295, 74] on div "23 A healthcare power of attorney provides rights to make decisions on behalf o…" at bounding box center [268, 40] width 231 height 66
click at [441, 24] on input "False" at bounding box center [445, 20] width 8 height 7
radio input "true"
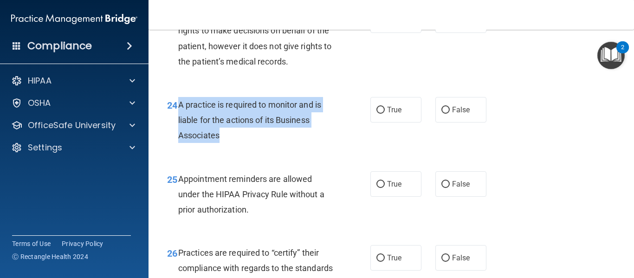
drag, startPoint x: 177, startPoint y: 135, endPoint x: 247, endPoint y: 168, distance: 77.4
click at [247, 148] on div "24 A practice is required to monitor and is liable for the actions of its Busin…" at bounding box center [268, 122] width 231 height 51
click at [441, 114] on input "False" at bounding box center [445, 110] width 8 height 7
radio input "true"
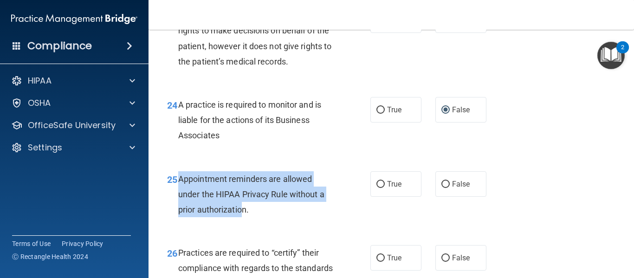
drag, startPoint x: 179, startPoint y: 209, endPoint x: 243, endPoint y: 234, distance: 68.3
click at [243, 218] on div "Appointment reminders are allowed under the HIPAA Privacy Rule without a prior …" at bounding box center [259, 194] width 163 height 46
click at [376, 188] on input "True" at bounding box center [380, 184] width 8 height 7
radio input "true"
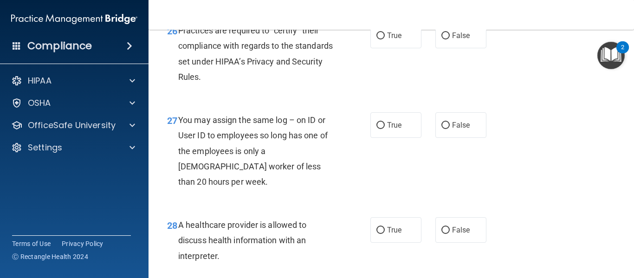
scroll to position [2287, 0]
click at [381, 48] on label "True" at bounding box center [395, 35] width 51 height 26
click at [381, 39] on input "True" at bounding box center [380, 35] width 8 height 7
radio input "true"
click at [443, 128] on input "False" at bounding box center [445, 125] width 8 height 7
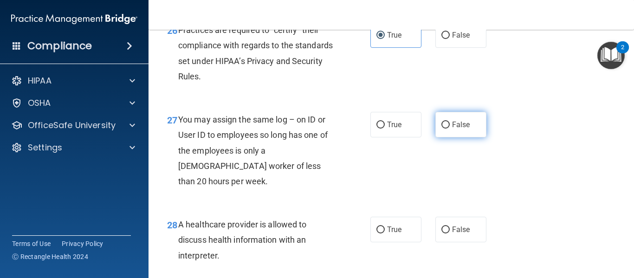
radio input "true"
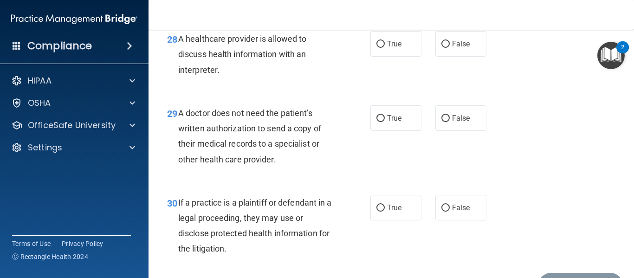
scroll to position [2454, 0]
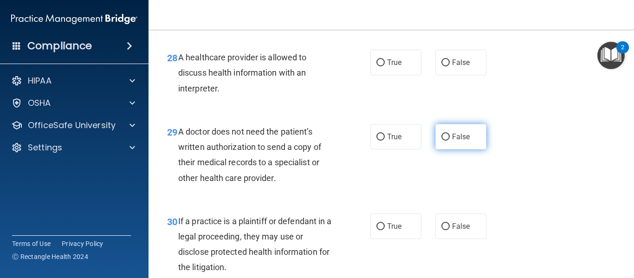
click at [441, 141] on input "False" at bounding box center [445, 137] width 8 height 7
radio input "true"
click at [441, 141] on input "False" at bounding box center [445, 137] width 8 height 7
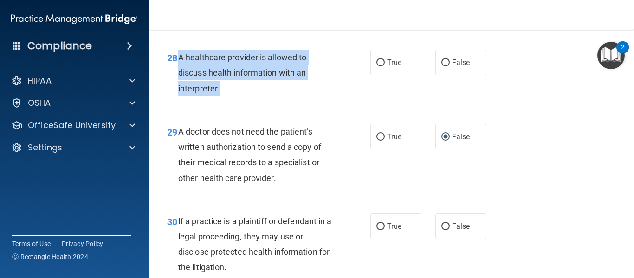
drag, startPoint x: 176, startPoint y: 71, endPoint x: 237, endPoint y: 109, distance: 71.7
click at [237, 101] on div "28 A healthcare provider is allowed to discuss health information with an inter…" at bounding box center [268, 75] width 231 height 51
click at [376, 66] on input "True" at bounding box center [380, 62] width 8 height 7
radio input "true"
drag, startPoint x: 178, startPoint y: 146, endPoint x: 294, endPoint y: 194, distance: 125.8
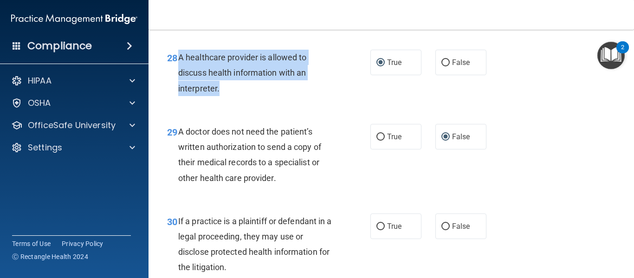
click at [294, 186] on div "A doctor does not need the patient’s written authorization to send a copy of th…" at bounding box center [259, 155] width 163 height 62
click at [376, 141] on input "True" at bounding box center [380, 137] width 8 height 7
radio input "true"
radio input "false"
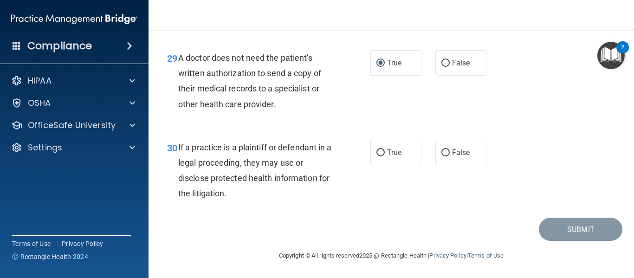
scroll to position [2543, 0]
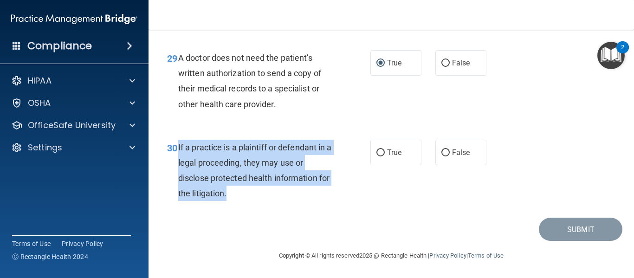
drag, startPoint x: 178, startPoint y: 145, endPoint x: 245, endPoint y: 202, distance: 87.8
click at [245, 202] on div "30 If a practice is a plaintiff or defendant in a legal proceeding, they may us…" at bounding box center [268, 173] width 231 height 66
click at [379, 150] on input "True" at bounding box center [380, 152] width 8 height 7
radio input "true"
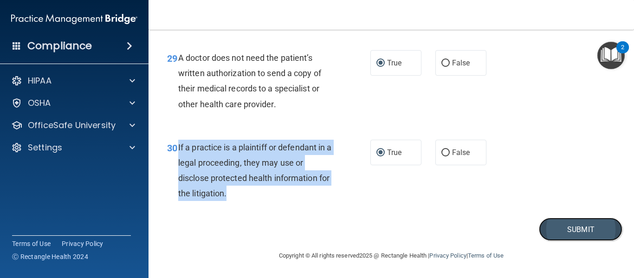
click at [558, 225] on button "Submit" at bounding box center [579, 230] width 83 height 24
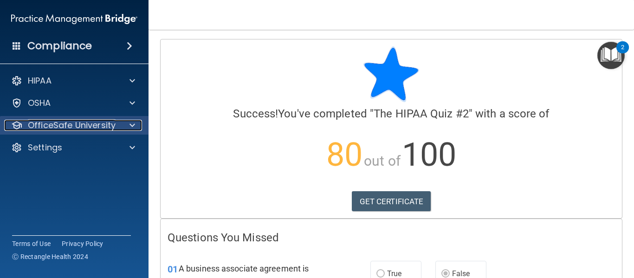
click at [123, 126] on div at bounding box center [130, 125] width 23 height 11
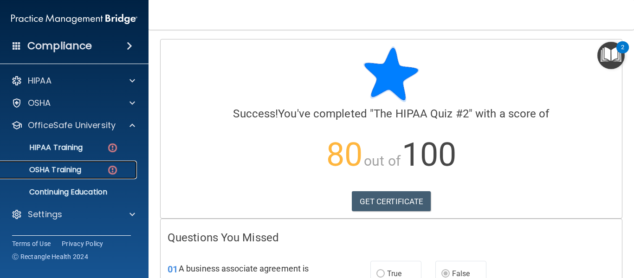
click at [88, 175] on link "OSHA Training" at bounding box center [64, 169] width 146 height 19
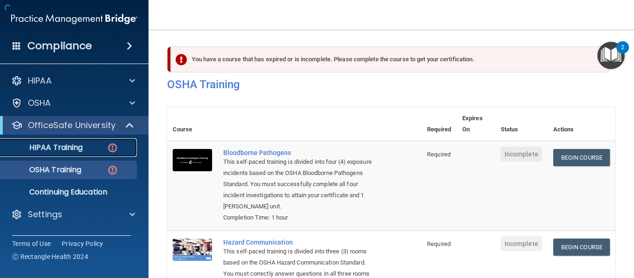
click at [81, 143] on p "HIPAA Training" at bounding box center [44, 147] width 77 height 9
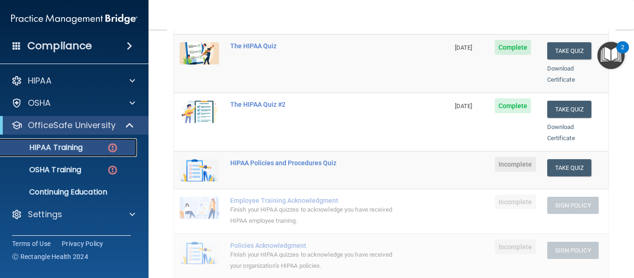
scroll to position [144, 0]
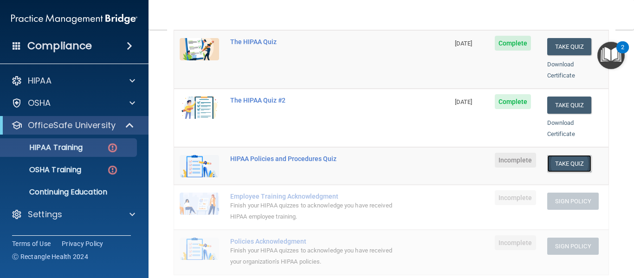
click at [547, 156] on button "Take Quiz" at bounding box center [569, 163] width 45 height 17
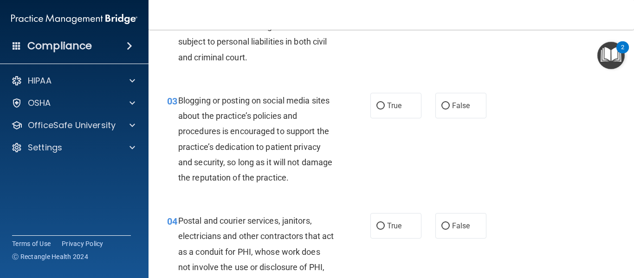
drag, startPoint x: 629, startPoint y: 52, endPoint x: 629, endPoint y: 202, distance: 149.3
click at [629, 202] on body "Compliance HIPAA Documents and Policies Report an Incident Business Associates …" at bounding box center [317, 139] width 634 height 278
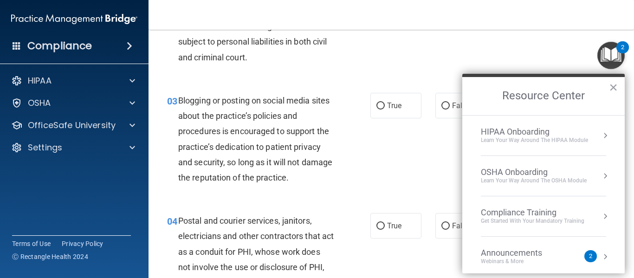
click at [532, 62] on div "02 HIPAA violations are punishable by law and those found violating HIPAA are s…" at bounding box center [391, 37] width 462 height 90
drag, startPoint x: 532, startPoint y: 62, endPoint x: 629, endPoint y: 58, distance: 97.0
click at [629, 58] on main "- HIPAA Policies and Procedures Quiz This quiz doesn’t expire until . Are you s…" at bounding box center [390, 154] width 485 height 248
click at [554, 57] on div "02 HIPAA violations are punishable by law and those found violating HIPAA are s…" at bounding box center [391, 37] width 462 height 90
click at [614, 86] on button "×" at bounding box center [612, 87] width 9 height 15
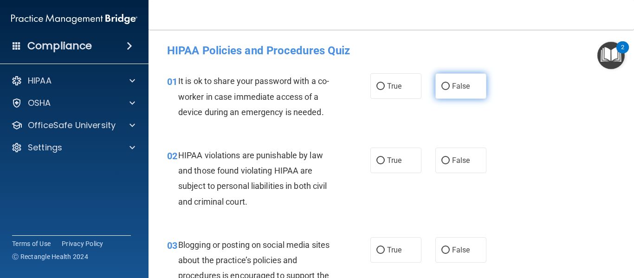
click at [441, 86] on input "False" at bounding box center [445, 86] width 8 height 7
radio input "true"
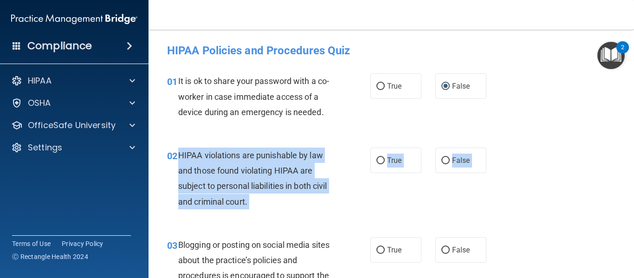
drag, startPoint x: 178, startPoint y: 153, endPoint x: 292, endPoint y: 232, distance: 138.7
click at [376, 157] on input "True" at bounding box center [380, 160] width 8 height 7
radio input "true"
click at [378, 213] on div "02 HIPAA violations are punishable by law and those found violating HIPAA are s…" at bounding box center [268, 180] width 231 height 66
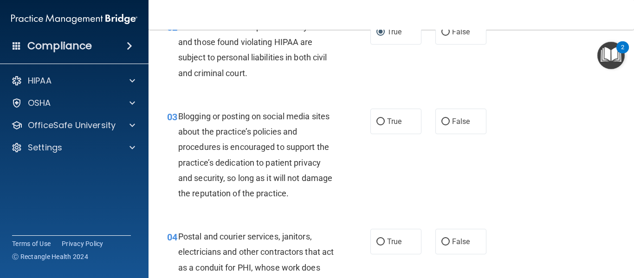
scroll to position [148, 0]
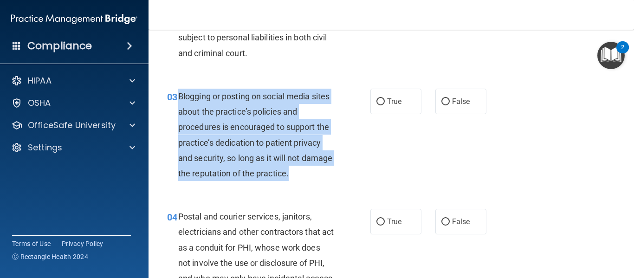
drag, startPoint x: 176, startPoint y: 96, endPoint x: 328, endPoint y: 179, distance: 172.9
click at [328, 179] on div "03 Blogging or posting on social media sites about the practice’s policies and …" at bounding box center [268, 137] width 231 height 97
click at [442, 101] on input "False" at bounding box center [445, 101] width 8 height 7
radio input "true"
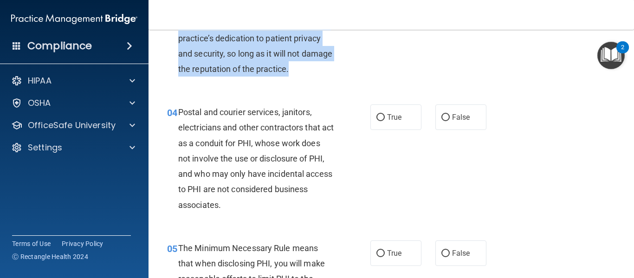
scroll to position [278, 0]
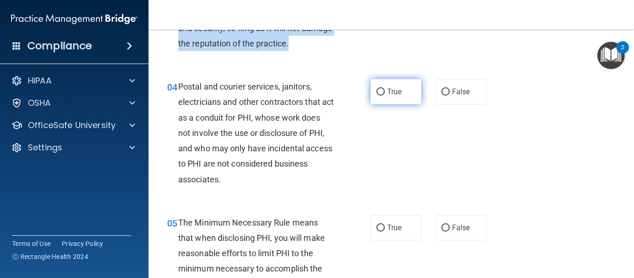
click at [376, 95] on input "True" at bounding box center [380, 92] width 8 height 7
radio input "true"
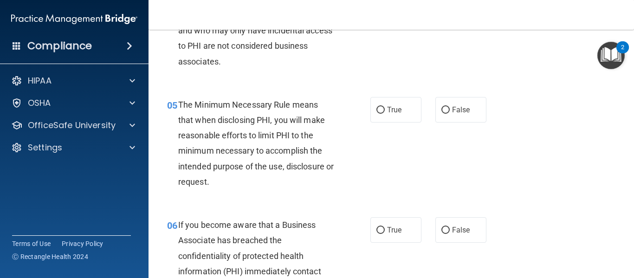
scroll to position [408, 0]
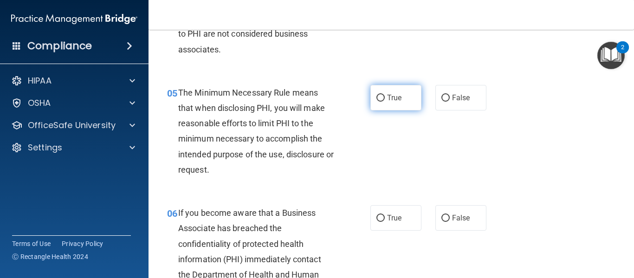
click at [376, 98] on input "True" at bounding box center [380, 98] width 8 height 7
radio input "true"
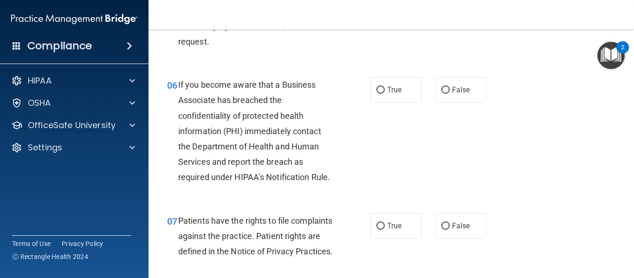
scroll to position [538, 0]
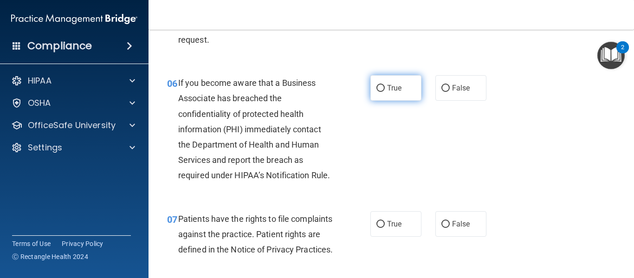
click at [376, 91] on input "True" at bounding box center [380, 88] width 8 height 7
radio input "true"
click at [352, 116] on div "06 If you become aware that a Business Associate has breached the confidentiali…" at bounding box center [268, 131] width 231 height 113
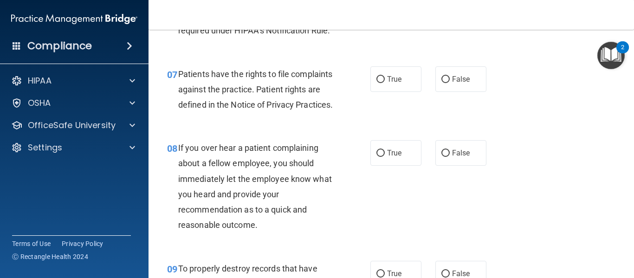
scroll to position [686, 0]
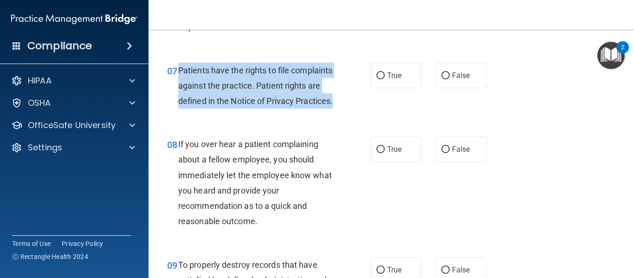
drag, startPoint x: 179, startPoint y: 69, endPoint x: 269, endPoint y: 121, distance: 104.9
click at [269, 109] on div "Patients have the rights to file complaints against the practice. Patient right…" at bounding box center [259, 86] width 163 height 46
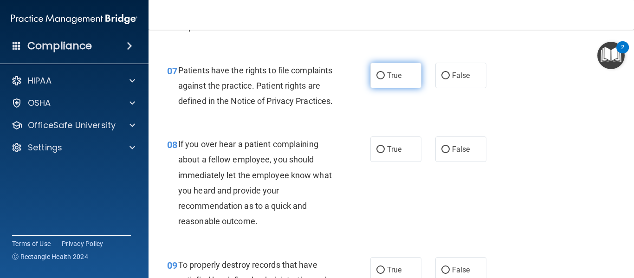
click at [377, 80] on label "True" at bounding box center [395, 76] width 51 height 26
click at [377, 79] on input "True" at bounding box center [380, 75] width 8 height 7
radio input "true"
drag, startPoint x: 178, startPoint y: 156, endPoint x: 275, endPoint y: 261, distance: 143.4
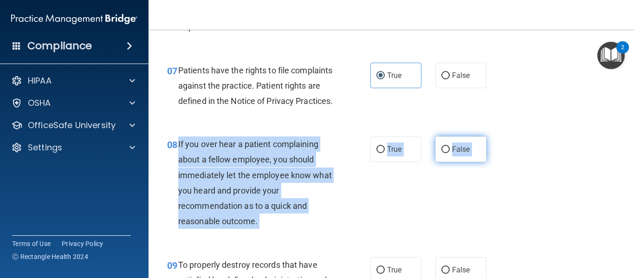
click at [442, 153] on input "False" at bounding box center [445, 149] width 8 height 7
radio input "true"
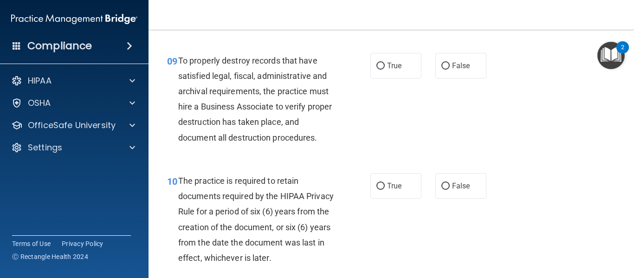
scroll to position [909, 0]
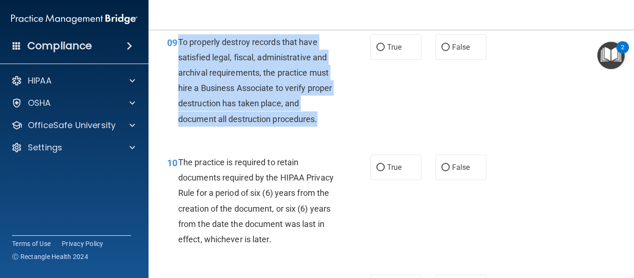
drag, startPoint x: 178, startPoint y: 55, endPoint x: 323, endPoint y: 137, distance: 166.8
click at [323, 127] on div "To properly destroy records that have satisfied legal, fiscal, administrative a…" at bounding box center [259, 80] width 163 height 92
click at [443, 51] on input "False" at bounding box center [445, 47] width 8 height 7
radio input "true"
click at [376, 171] on input "True" at bounding box center [380, 167] width 8 height 7
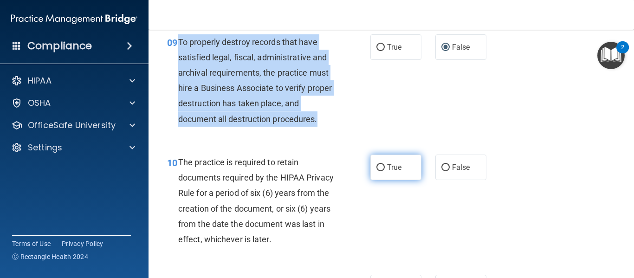
radio input "true"
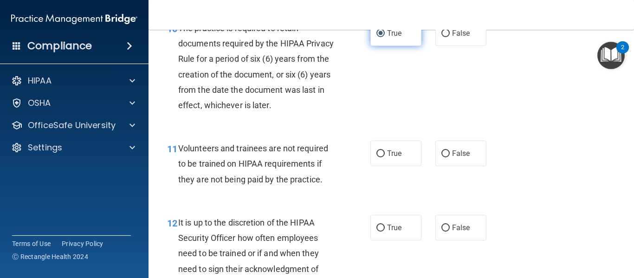
scroll to position [1132, 0]
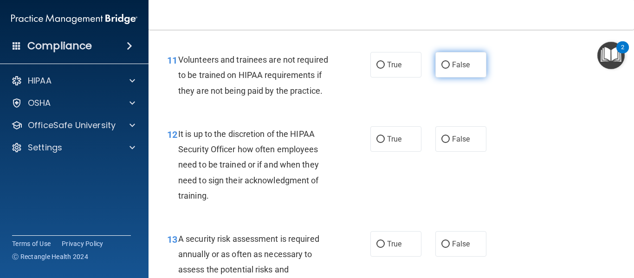
click at [442, 69] on input "False" at bounding box center [445, 65] width 8 height 7
radio input "true"
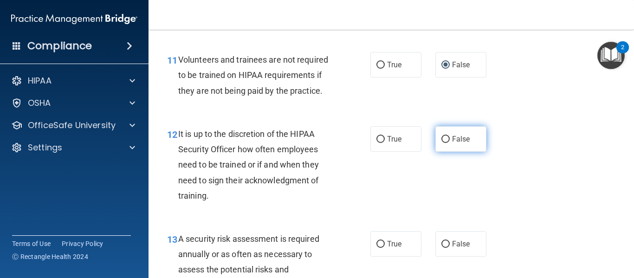
click at [441, 143] on input "False" at bounding box center [445, 139] width 8 height 7
radio input "true"
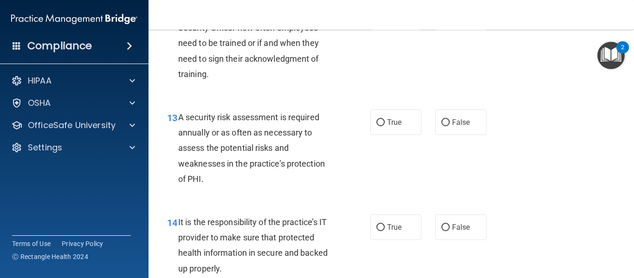
scroll to position [1317, 0]
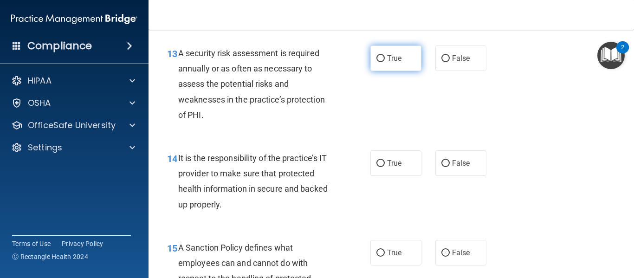
click at [378, 71] on label "True" at bounding box center [395, 58] width 51 height 26
click at [378, 62] on input "True" at bounding box center [380, 58] width 8 height 7
radio input "true"
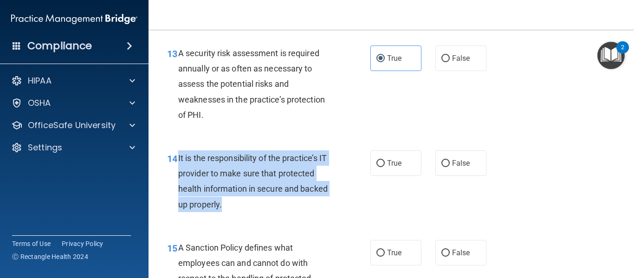
drag, startPoint x: 177, startPoint y: 173, endPoint x: 271, endPoint y: 215, distance: 103.4
click at [271, 215] on div "14 It is the responsibility of the practice’s IT provider to make sure that pro…" at bounding box center [268, 183] width 231 height 66
click at [378, 167] on input "True" at bounding box center [380, 163] width 8 height 7
radio input "true"
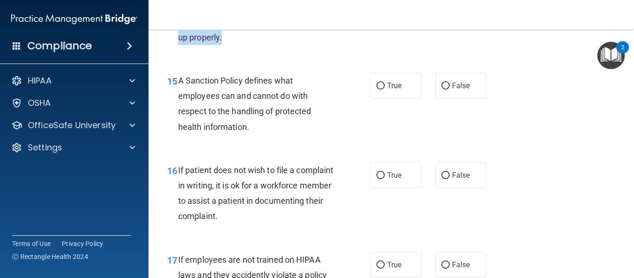
scroll to position [1503, 0]
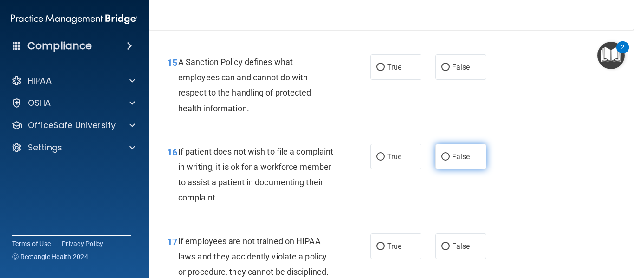
click at [442, 160] on input "False" at bounding box center [445, 157] width 8 height 7
radio input "true"
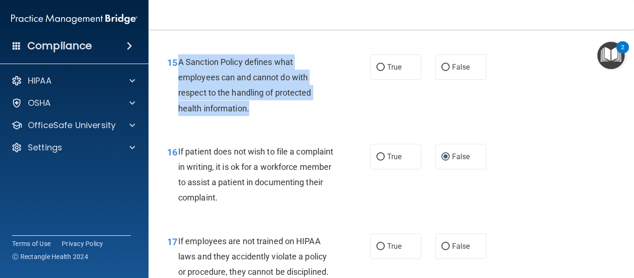
drag, startPoint x: 179, startPoint y: 76, endPoint x: 269, endPoint y: 122, distance: 101.8
click at [269, 116] on div "A Sanction Policy defines what employees can and cannot do with respect to the …" at bounding box center [259, 85] width 163 height 62
click at [376, 71] on input "True" at bounding box center [380, 67] width 8 height 7
radio input "true"
click at [355, 112] on div "15 A Sanction Policy defines what employees can and cannot do with respect to t…" at bounding box center [268, 87] width 231 height 66
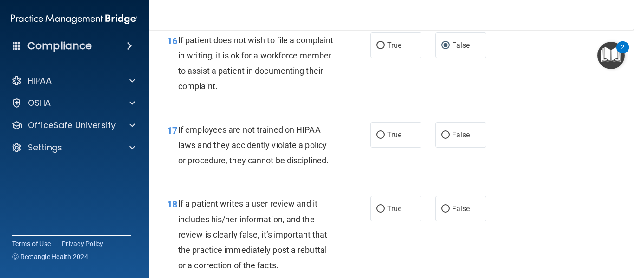
scroll to position [1632, 0]
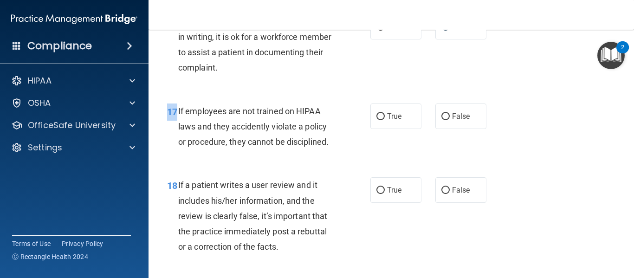
drag, startPoint x: 176, startPoint y: 127, endPoint x: 503, endPoint y: 146, distance: 327.9
click at [503, 146] on div "17 If employees are not trained on HIPAA laws and they accidently violate a pol…" at bounding box center [391, 129] width 462 height 74
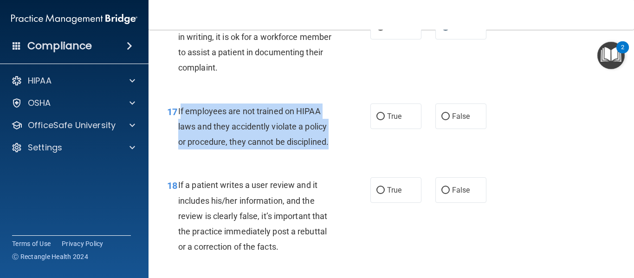
drag, startPoint x: 343, startPoint y: 165, endPoint x: 180, endPoint y: 131, distance: 166.3
click at [180, 131] on div "17 If employees are not trained on HIPAA laws and they accidently violate a pol…" at bounding box center [268, 128] width 231 height 51
drag, startPoint x: 178, startPoint y: 124, endPoint x: 364, endPoint y: 154, distance: 188.8
click at [364, 154] on div "17 If employees are not trained on HIPAA laws and they accidently violate a pol…" at bounding box center [268, 128] width 231 height 51
click at [441, 120] on input "False" at bounding box center [445, 116] width 8 height 7
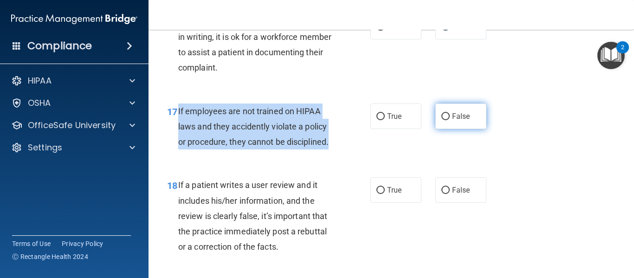
radio input "true"
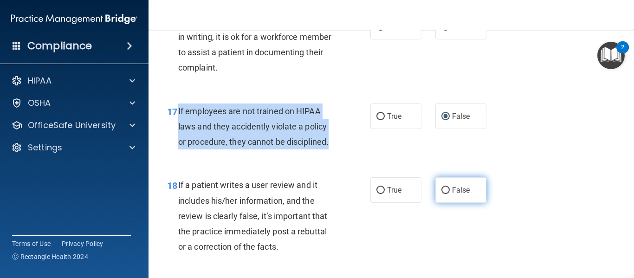
click at [441, 194] on input "False" at bounding box center [445, 190] width 8 height 7
radio input "true"
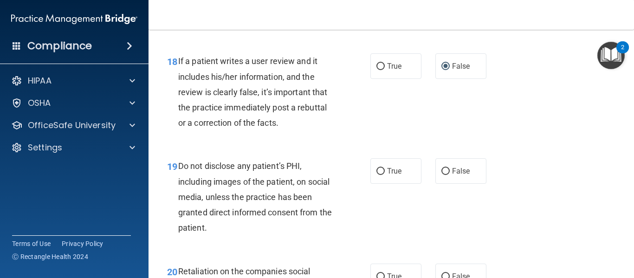
scroll to position [1837, 0]
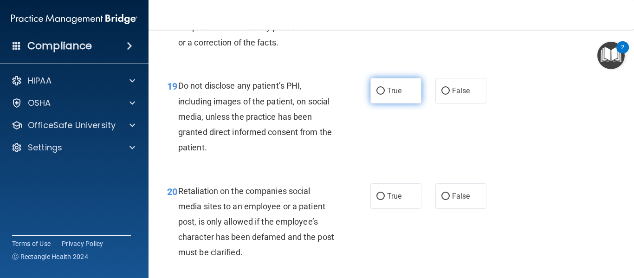
click at [376, 95] on input "True" at bounding box center [380, 91] width 8 height 7
radio input "true"
click at [376, 95] on input "True" at bounding box center [380, 91] width 8 height 7
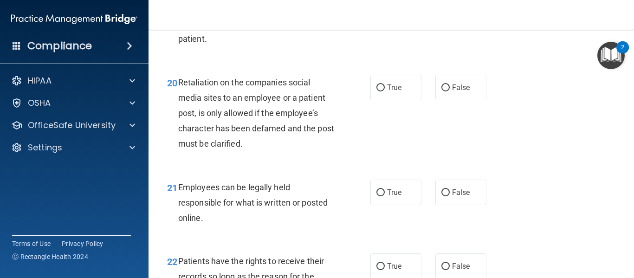
scroll to position [1948, 0]
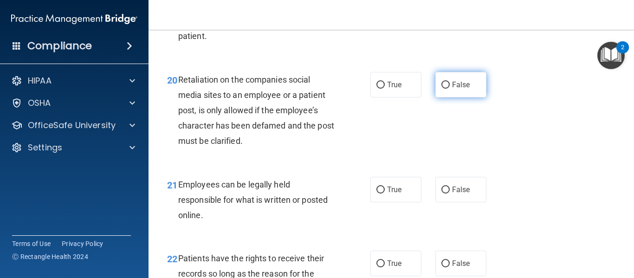
click at [441, 89] on input "False" at bounding box center [445, 85] width 8 height 7
radio input "true"
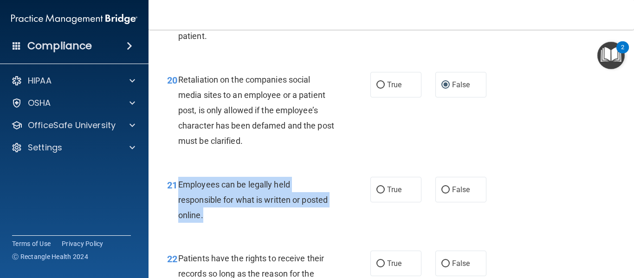
drag, startPoint x: 178, startPoint y: 199, endPoint x: 288, endPoint y: 228, distance: 114.2
click at [288, 223] on div "Employees can be legally held responsible for what is written or posted online." at bounding box center [259, 200] width 163 height 46
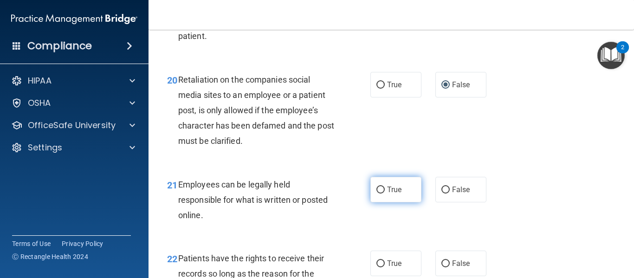
click at [381, 202] on label "True" at bounding box center [395, 190] width 51 height 26
click at [381, 193] on input "True" at bounding box center [380, 189] width 8 height 7
radio input "true"
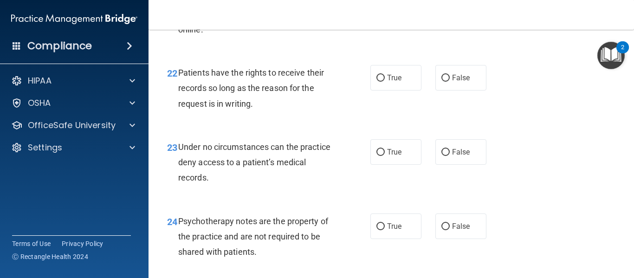
scroll to position [2152, 0]
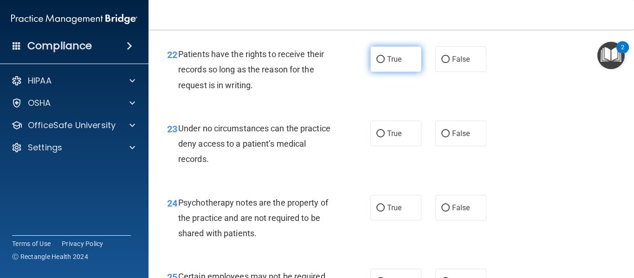
click at [376, 63] on input "True" at bounding box center [380, 59] width 8 height 7
radio input "true"
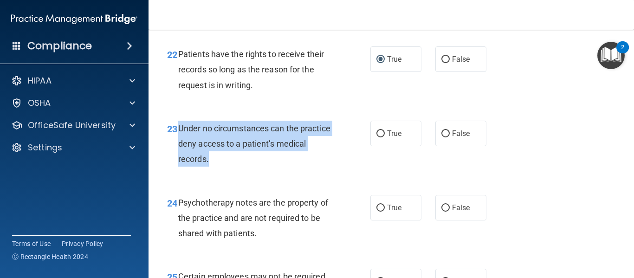
drag, startPoint x: 178, startPoint y: 142, endPoint x: 248, endPoint y: 174, distance: 77.6
click at [248, 167] on div "Under no circumstances can the practice deny access to a patient’s medical reco…" at bounding box center [259, 144] width 163 height 46
click at [444, 137] on input "False" at bounding box center [445, 133] width 8 height 7
radio input "true"
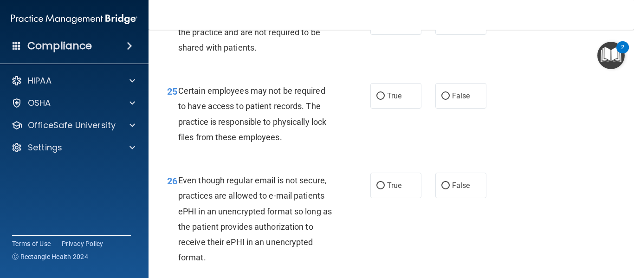
scroll to position [2319, 0]
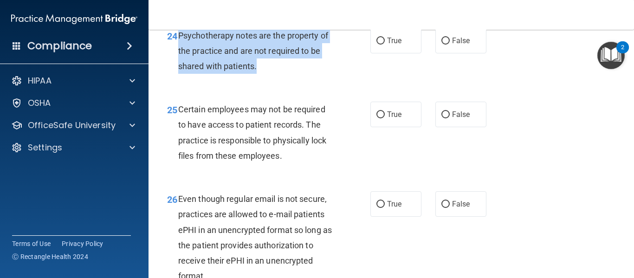
drag, startPoint x: 178, startPoint y: 51, endPoint x: 261, endPoint y: 84, distance: 89.0
click at [261, 74] on div "Psychotherapy notes are the property of the practice and are not required to be…" at bounding box center [259, 51] width 163 height 46
click at [376, 45] on input "True" at bounding box center [380, 41] width 8 height 7
radio input "true"
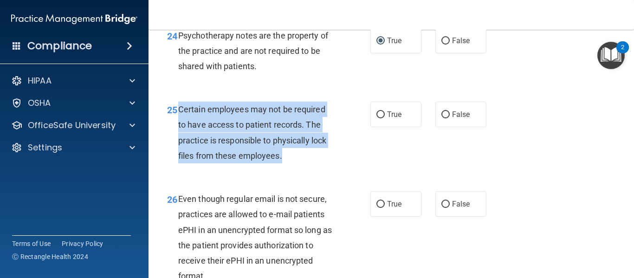
drag, startPoint x: 178, startPoint y: 124, endPoint x: 287, endPoint y: 172, distance: 118.6
click at [287, 163] on div "Certain employees may not be required to have access to patient records. The pr…" at bounding box center [259, 133] width 163 height 62
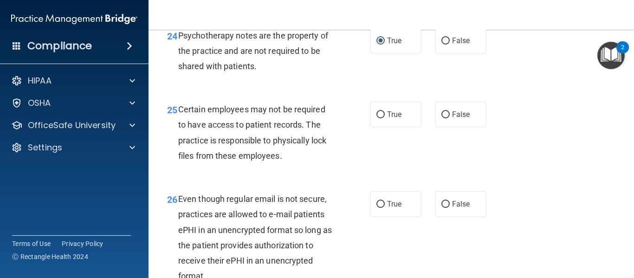
click at [303, 106] on div "25 Certain employees may not be required to have access to patient records. The…" at bounding box center [391, 135] width 462 height 90
click at [379, 118] on input "True" at bounding box center [380, 114] width 8 height 7
radio input "true"
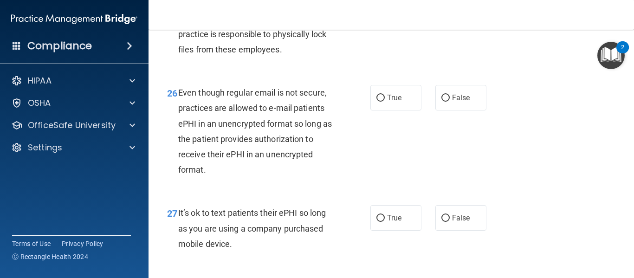
scroll to position [2430, 0]
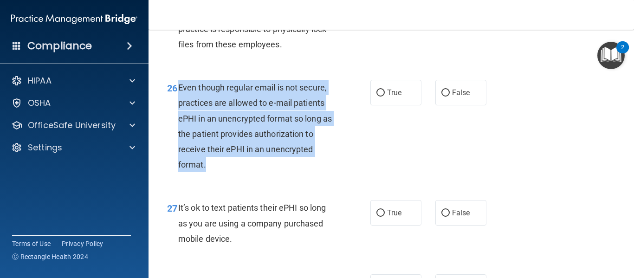
drag, startPoint x: 177, startPoint y: 103, endPoint x: 271, endPoint y: 186, distance: 125.9
click at [271, 177] on div "26 Even though regular email is not secure, practices are allowed to e-mail pat…" at bounding box center [268, 128] width 231 height 97
click at [441, 96] on input "False" at bounding box center [445, 93] width 8 height 7
radio input "true"
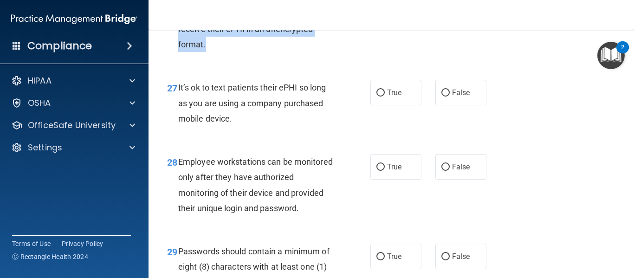
scroll to position [2560, 0]
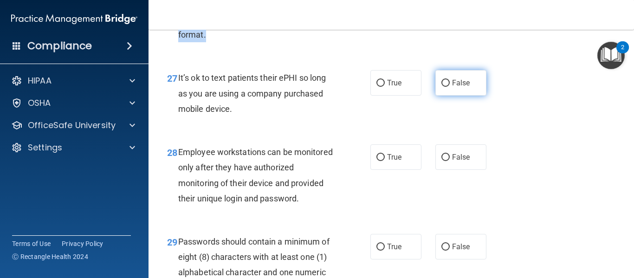
click at [443, 87] on input "False" at bounding box center [445, 83] width 8 height 7
radio input "true"
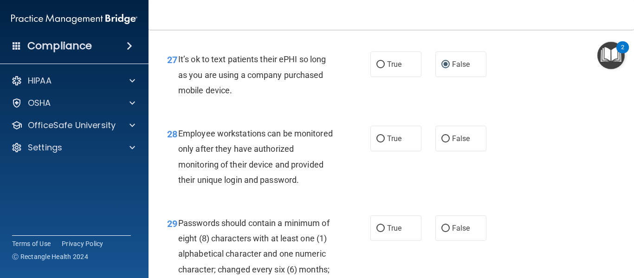
scroll to position [2597, 0]
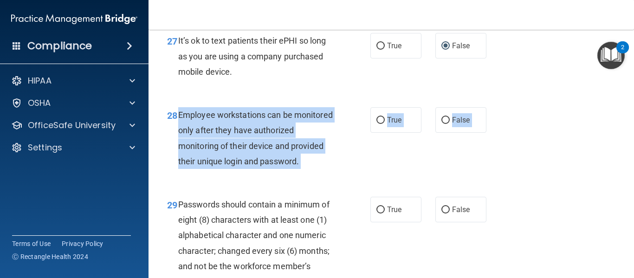
drag, startPoint x: 178, startPoint y: 129, endPoint x: 272, endPoint y: 223, distance: 133.1
click at [272, 223] on div "29 Passwords should contain a minimum of eight (8) characters with at least one…" at bounding box center [391, 245] width 462 height 120
drag, startPoint x: 177, startPoint y: 129, endPoint x: 264, endPoint y: 192, distance: 107.2
click at [264, 173] on div "28 Employee workstations can be monitored only after they have authorized monit…" at bounding box center [268, 140] width 231 height 66
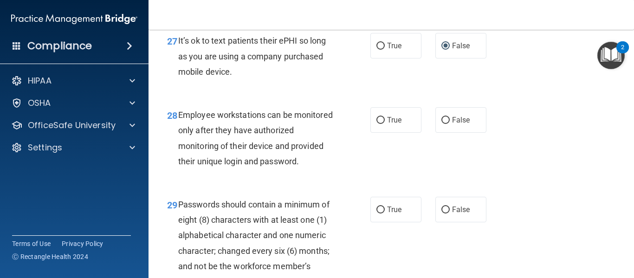
click at [331, 122] on div "28 Employee workstations can be monitored only after they have authorized monit…" at bounding box center [391, 141] width 462 height 90
click at [442, 124] on input "False" at bounding box center [445, 120] width 8 height 7
radio input "true"
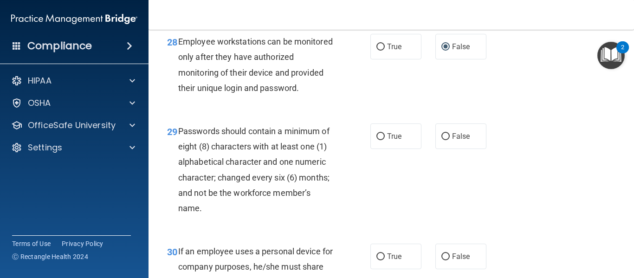
scroll to position [2690, 0]
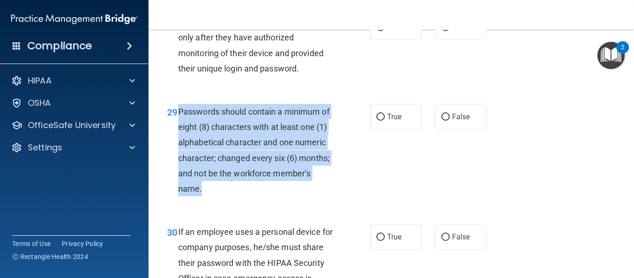
drag, startPoint x: 178, startPoint y: 141, endPoint x: 255, endPoint y: 214, distance: 106.3
click at [255, 196] on div "Passwords should contain a minimum of eight (8) characters with at least one (1…" at bounding box center [259, 150] width 163 height 92
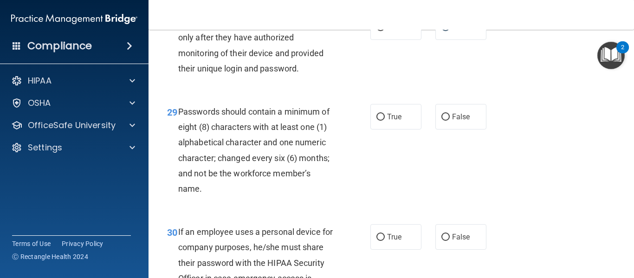
click at [395, 195] on div "29 Passwords should contain a minimum of eight (8) characters with at least one…" at bounding box center [391, 152] width 462 height 120
click at [376, 121] on input "True" at bounding box center [380, 117] width 8 height 7
radio input "true"
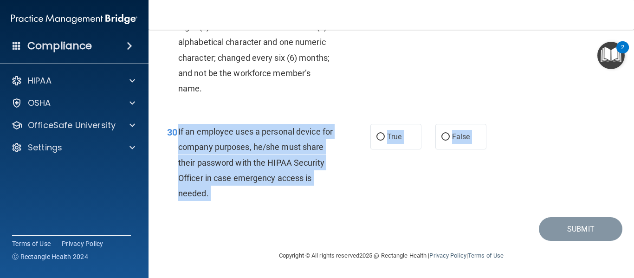
scroll to position [2821, 0]
drag, startPoint x: 177, startPoint y: 168, endPoint x: 310, endPoint y: 226, distance: 145.2
click at [441, 137] on input "False" at bounding box center [445, 137] width 8 height 7
radio input "true"
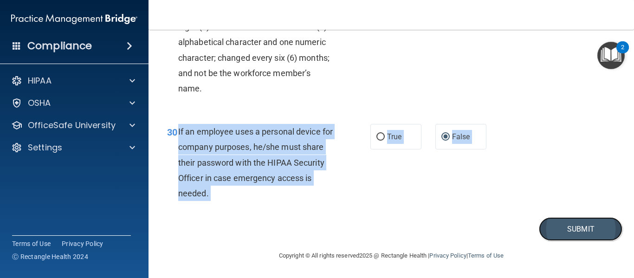
click at [568, 231] on button "Submit" at bounding box center [579, 229] width 83 height 24
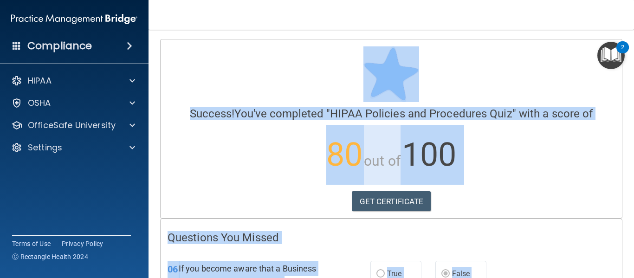
click at [592, 179] on p "80 out of 100" at bounding box center [390, 155] width 447 height 60
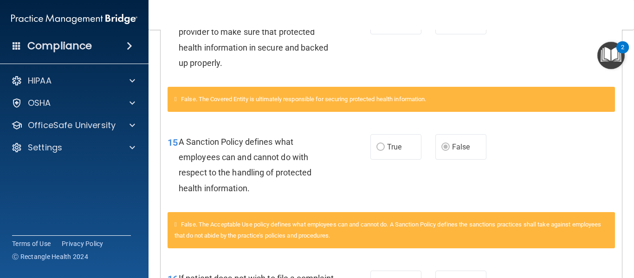
scroll to position [518, 0]
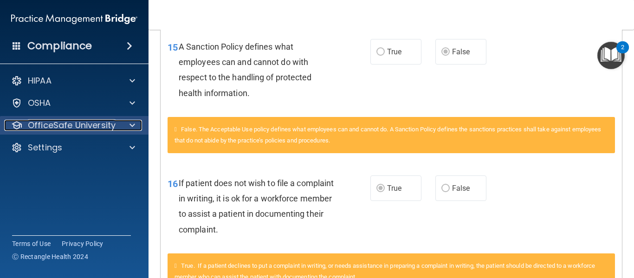
click at [113, 122] on p "OfficeSafe University" at bounding box center [72, 125] width 88 height 11
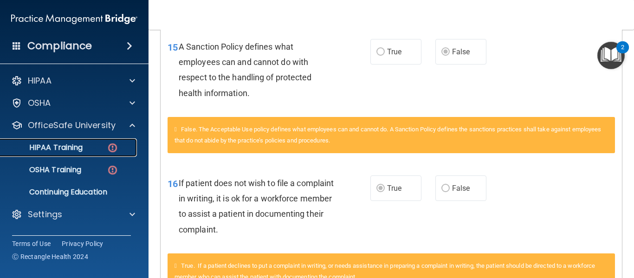
click at [81, 147] on p "HIPAA Training" at bounding box center [44, 147] width 77 height 9
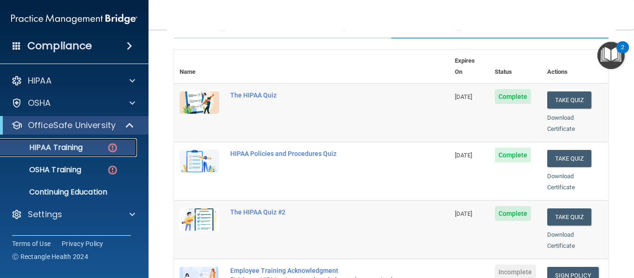
scroll to position [83, 0]
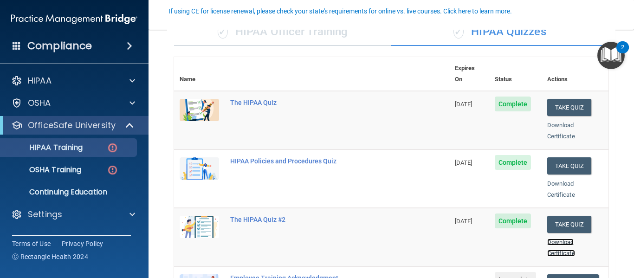
click at [561, 238] on link "Download Certificate" at bounding box center [561, 247] width 28 height 18
click at [547, 180] on link "Download Certificate" at bounding box center [561, 189] width 28 height 18
